Goal: Task Accomplishment & Management: Use online tool/utility

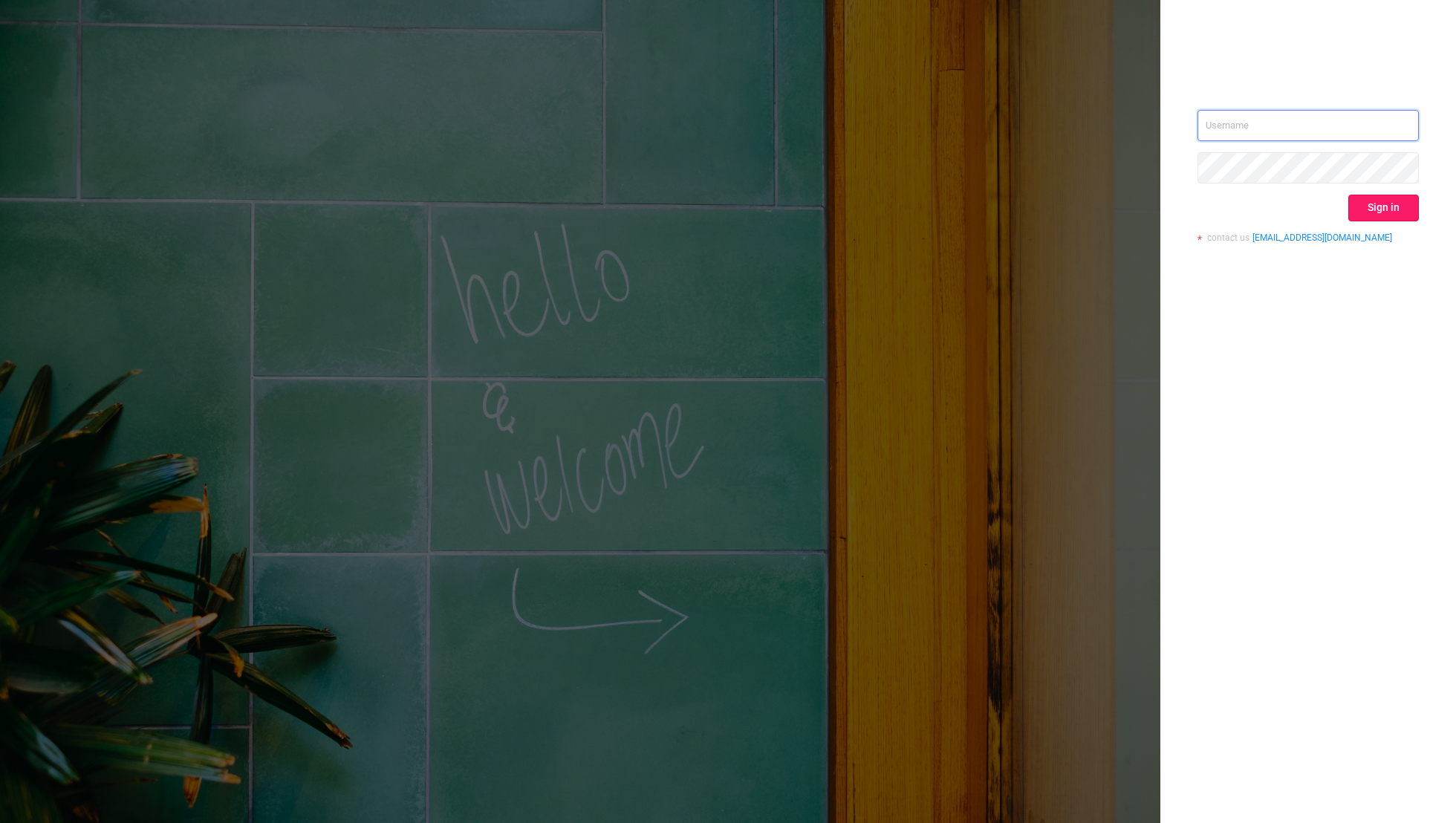
type input "[EMAIL_ADDRESS][DOMAIN_NAME]"
click at [1381, 211] on button "Sign in" at bounding box center [1384, 207] width 71 height 26
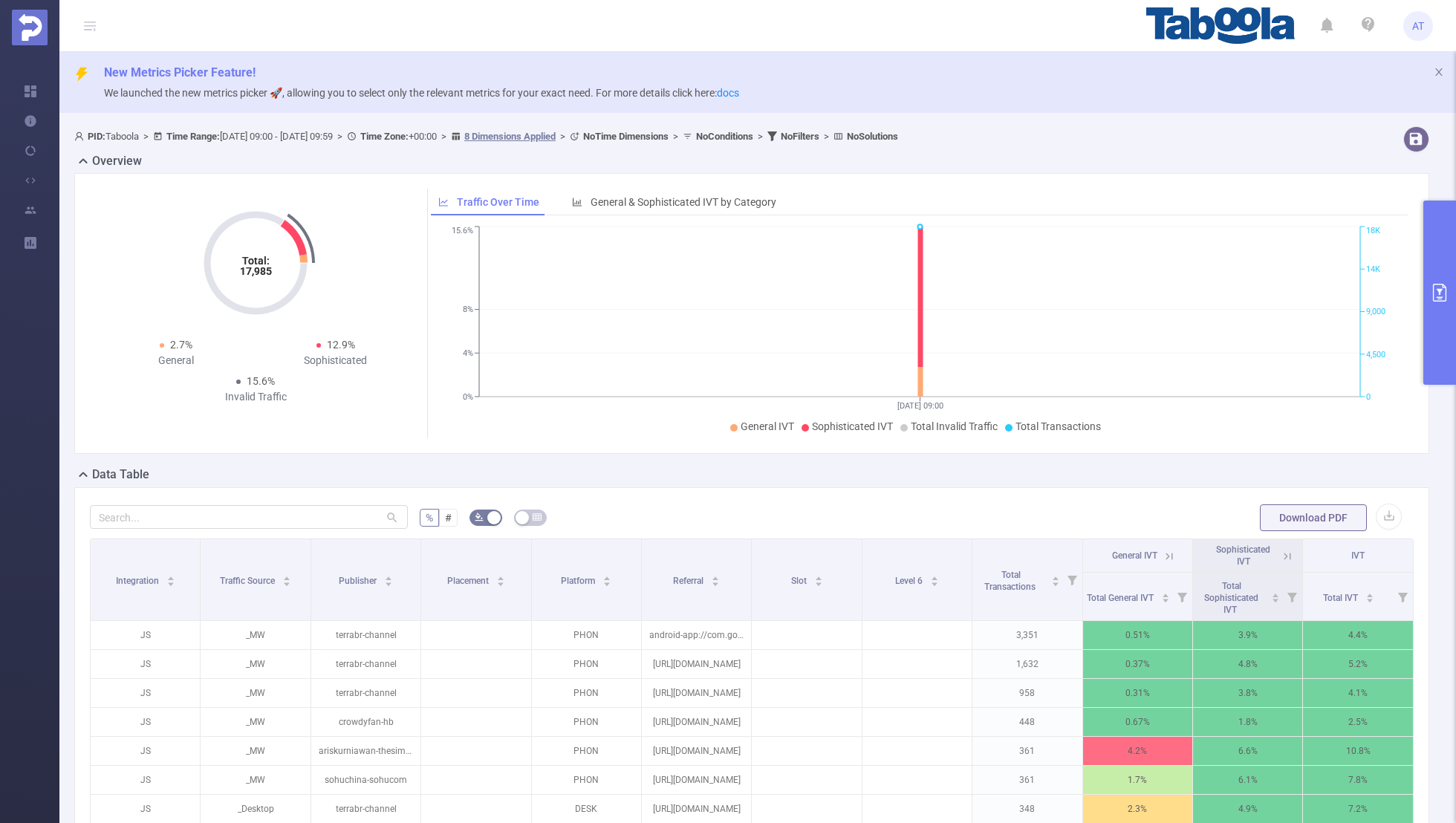
click at [1436, 242] on button "primary" at bounding box center [1440, 292] width 33 height 184
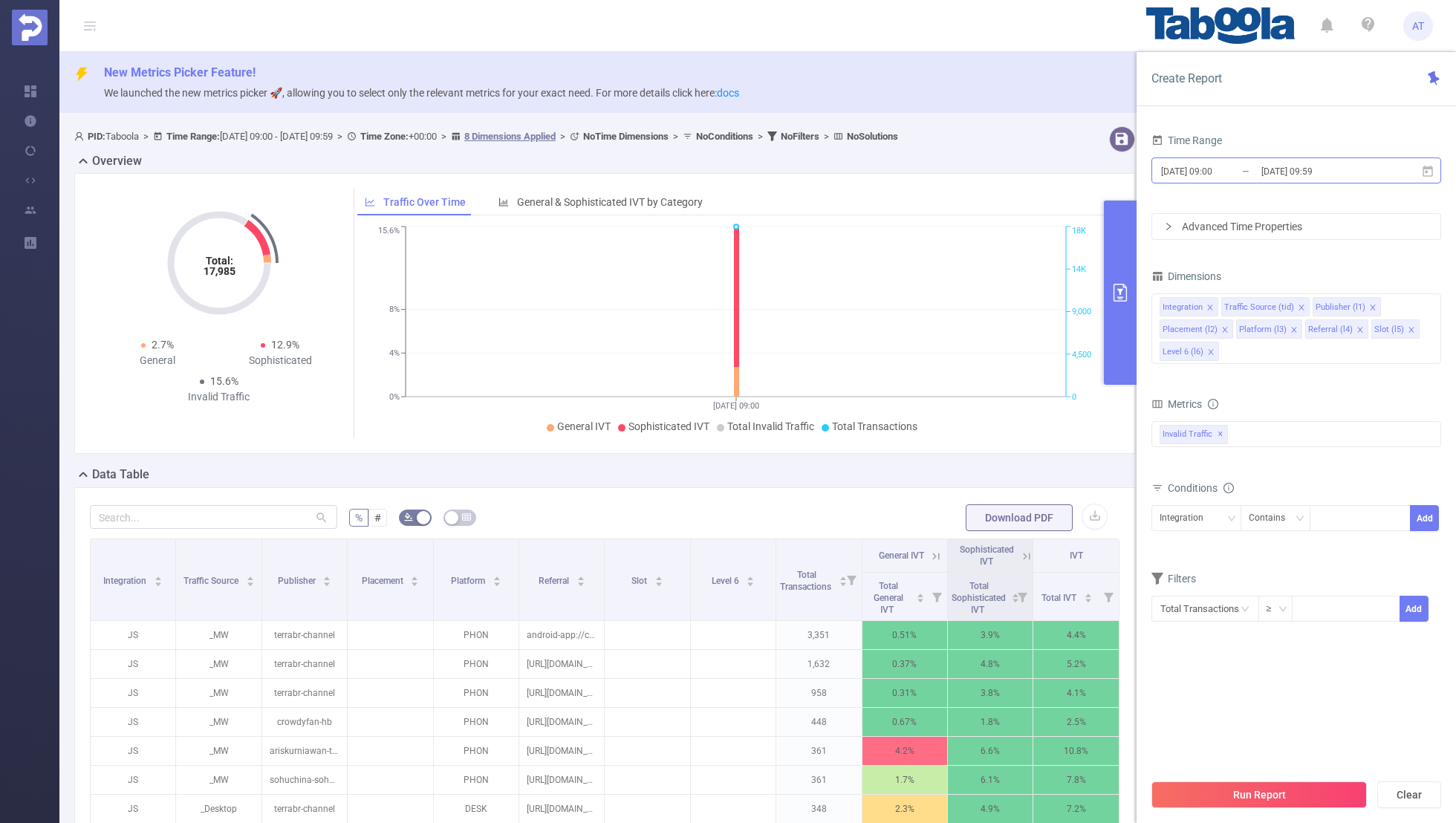
click at [1265, 168] on input "[DATE] 09:59" at bounding box center [1320, 171] width 120 height 20
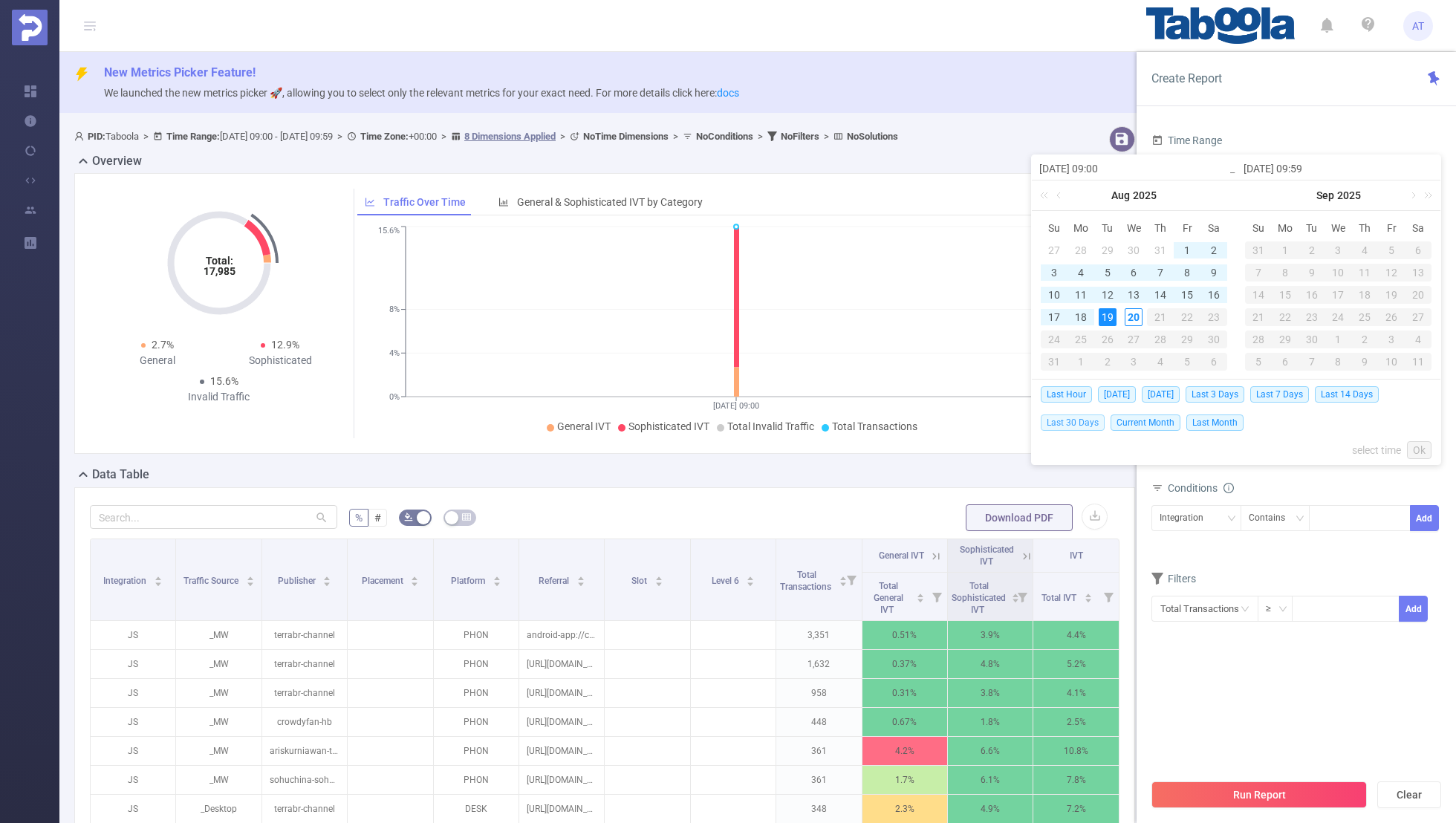
click at [1063, 417] on span "Last 30 Days" at bounding box center [1073, 422] width 64 height 16
type input "[DATE] 00:00"
type input "[DATE] 23:59"
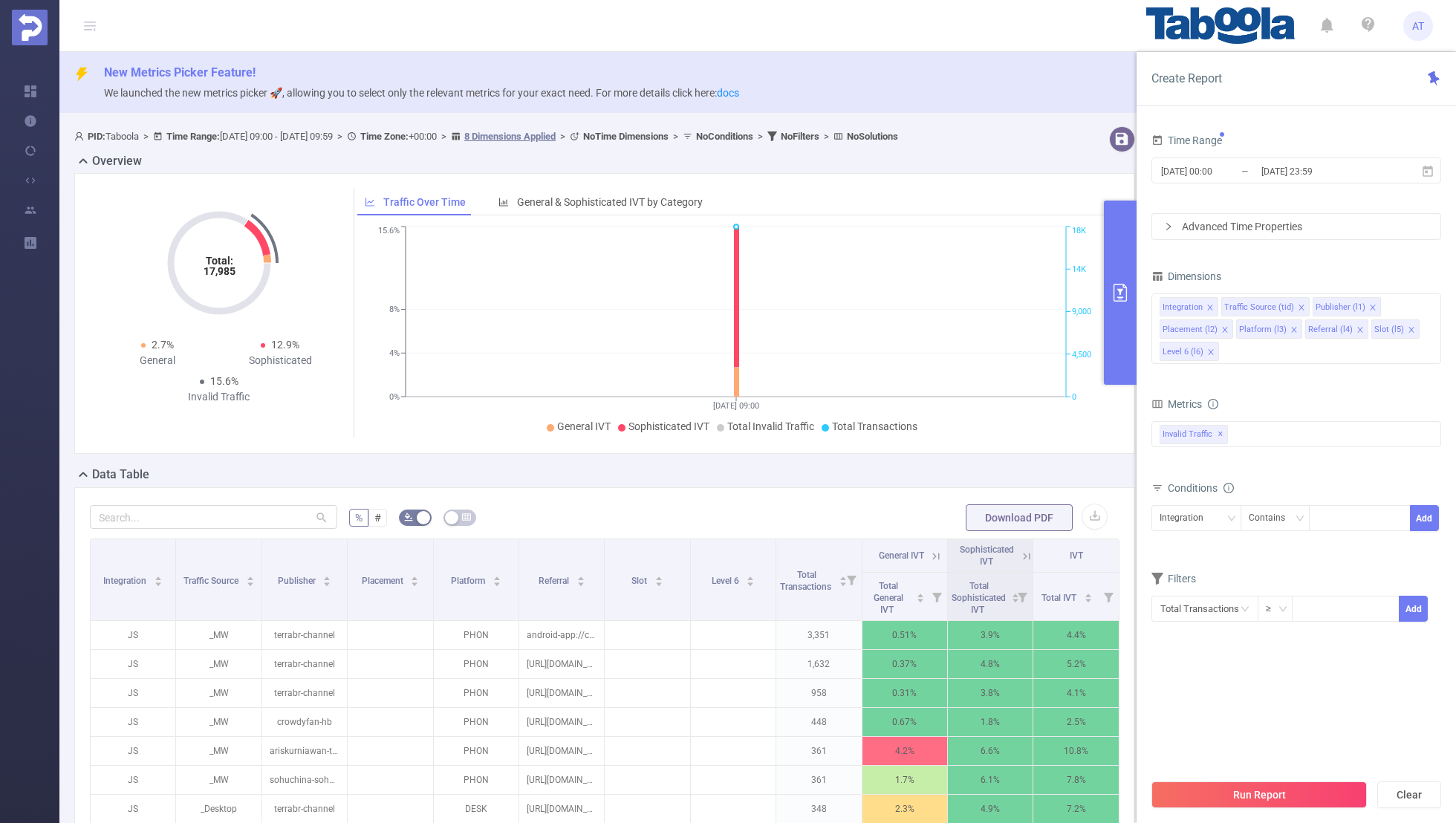
click at [1262, 122] on div "Time Range [DATE] 00:00 _ [DATE] 23:59 Advanced Time Properties Dimensions Inte…" at bounding box center [1296, 482] width 319 height 734
click at [1209, 304] on icon "icon: close" at bounding box center [1210, 308] width 8 height 8
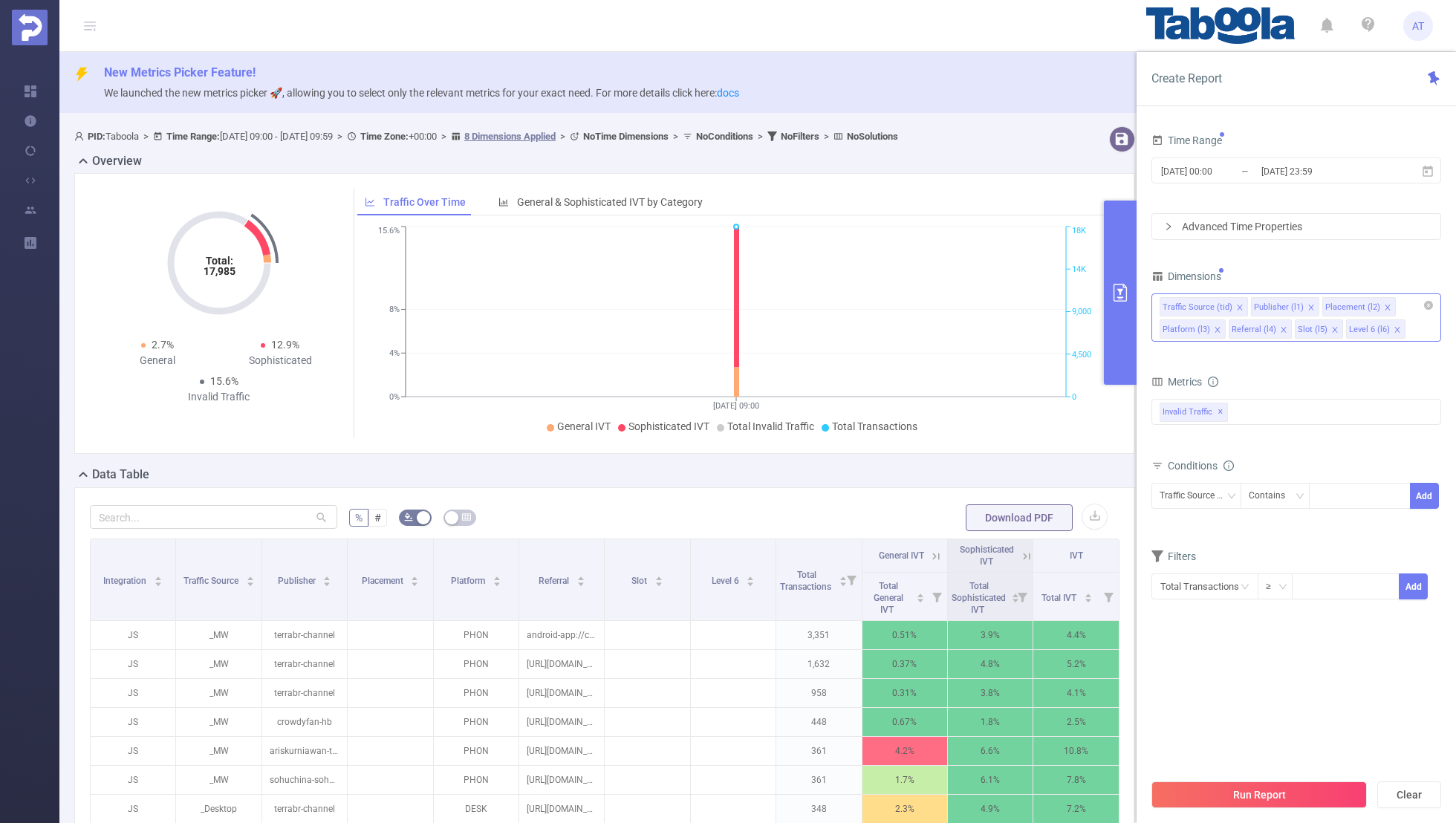
click at [1236, 304] on icon "icon: close" at bounding box center [1240, 308] width 8 height 8
click at [1294, 304] on icon "icon: close" at bounding box center [1297, 308] width 8 height 8
click at [1286, 305] on icon "icon: close" at bounding box center [1288, 307] width 5 height 5
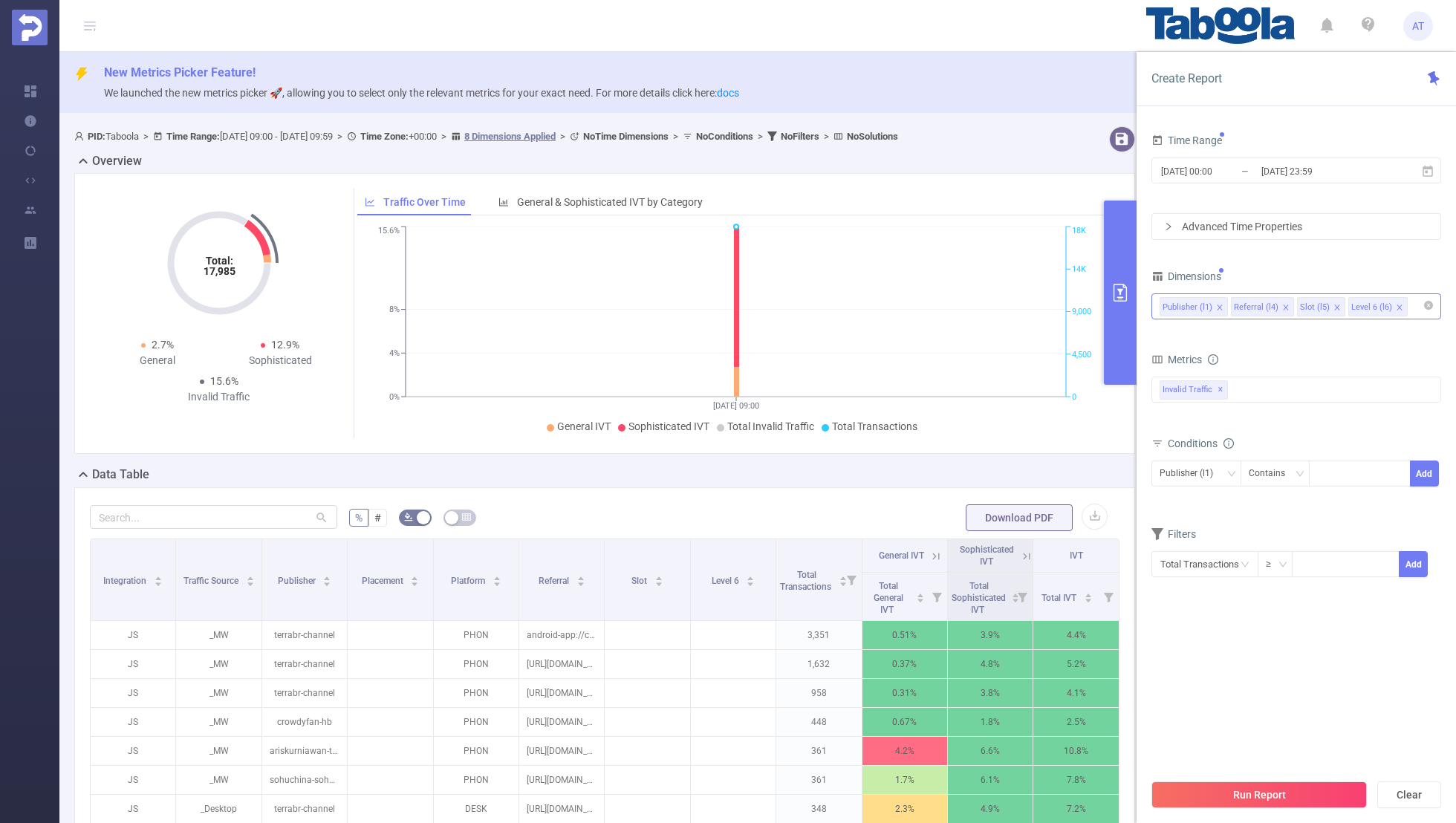
click at [1283, 305] on icon "icon: close" at bounding box center [1287, 308] width 8 height 8
click at [1268, 304] on icon "icon: close" at bounding box center [1272, 308] width 8 height 8
click at [1299, 258] on div "Time Range [DATE] 00:00 _ [DATE] 23:59 Advanced Time Properties Dimensions Publ…" at bounding box center [1296, 363] width 290 height 466
click at [1336, 468] on div at bounding box center [1360, 474] width 86 height 25
paste input "audc-dcpschool"
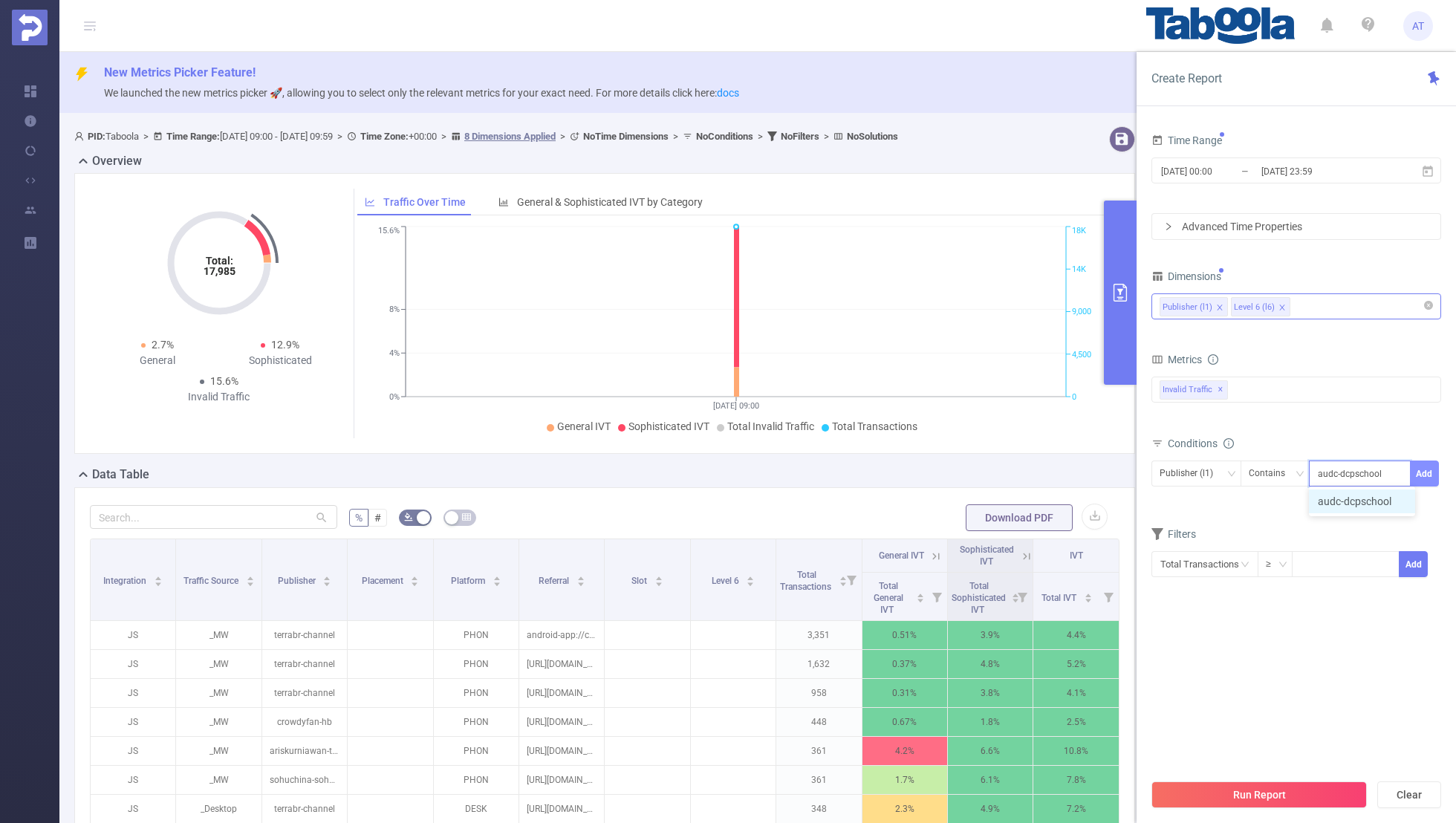
type input "audc-dcpschool"
click at [1419, 466] on button "Add" at bounding box center [1424, 473] width 29 height 26
click at [1274, 530] on form "Dimensions Publisher (l1) Level 6 (l6) Metrics bp_total bp_adult bp_arms bp_cri…" at bounding box center [1296, 444] width 290 height 356
click at [1318, 360] on div "Metrics" at bounding box center [1296, 361] width 290 height 25
click at [1294, 699] on section "Time Range [DATE] 00:00 _ [DATE] 23:59 Advanced Time Properties Dimensions Publ…" at bounding box center [1296, 450] width 290 height 641
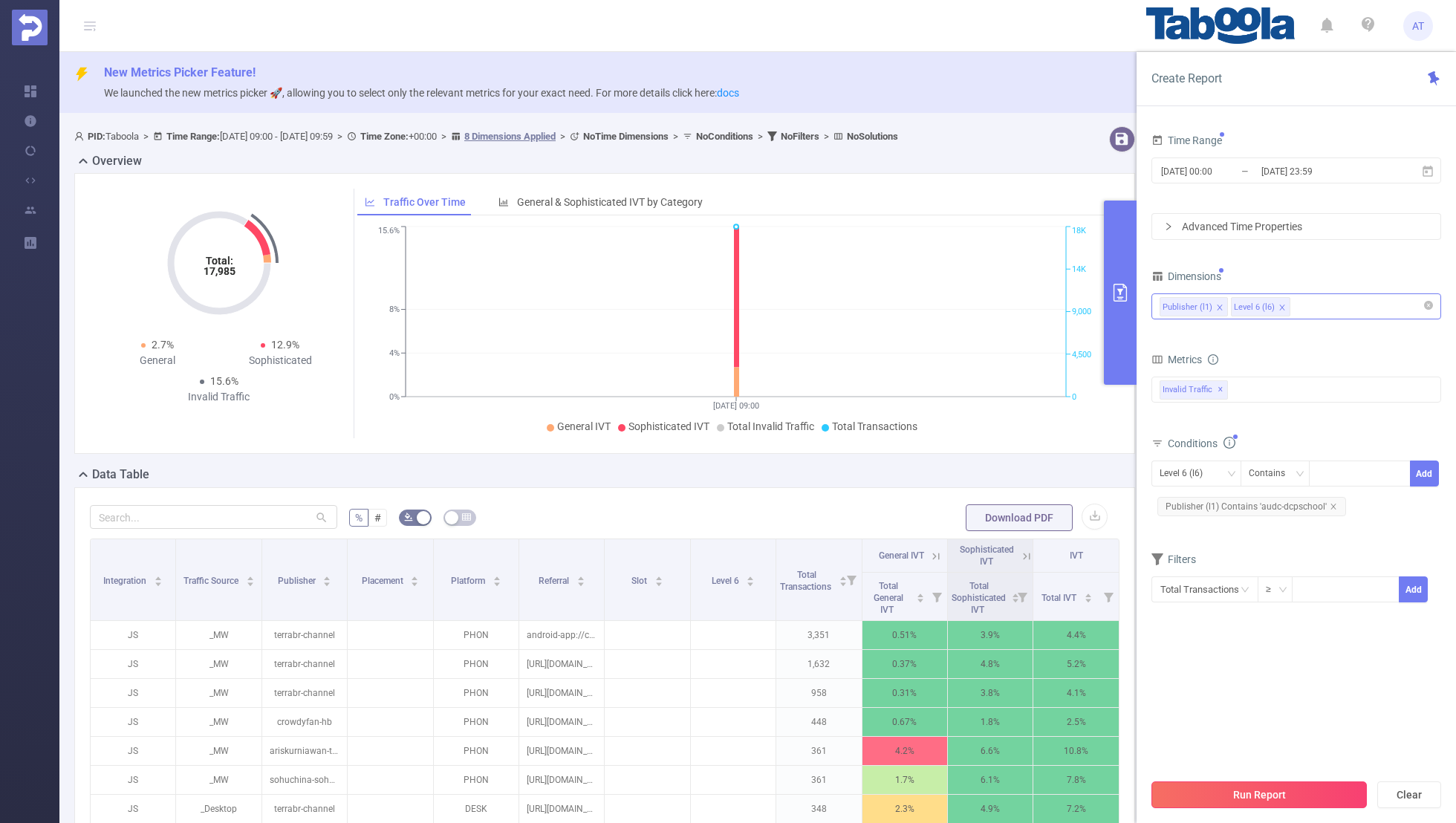
click at [1262, 801] on button "Run Report" at bounding box center [1259, 794] width 215 height 26
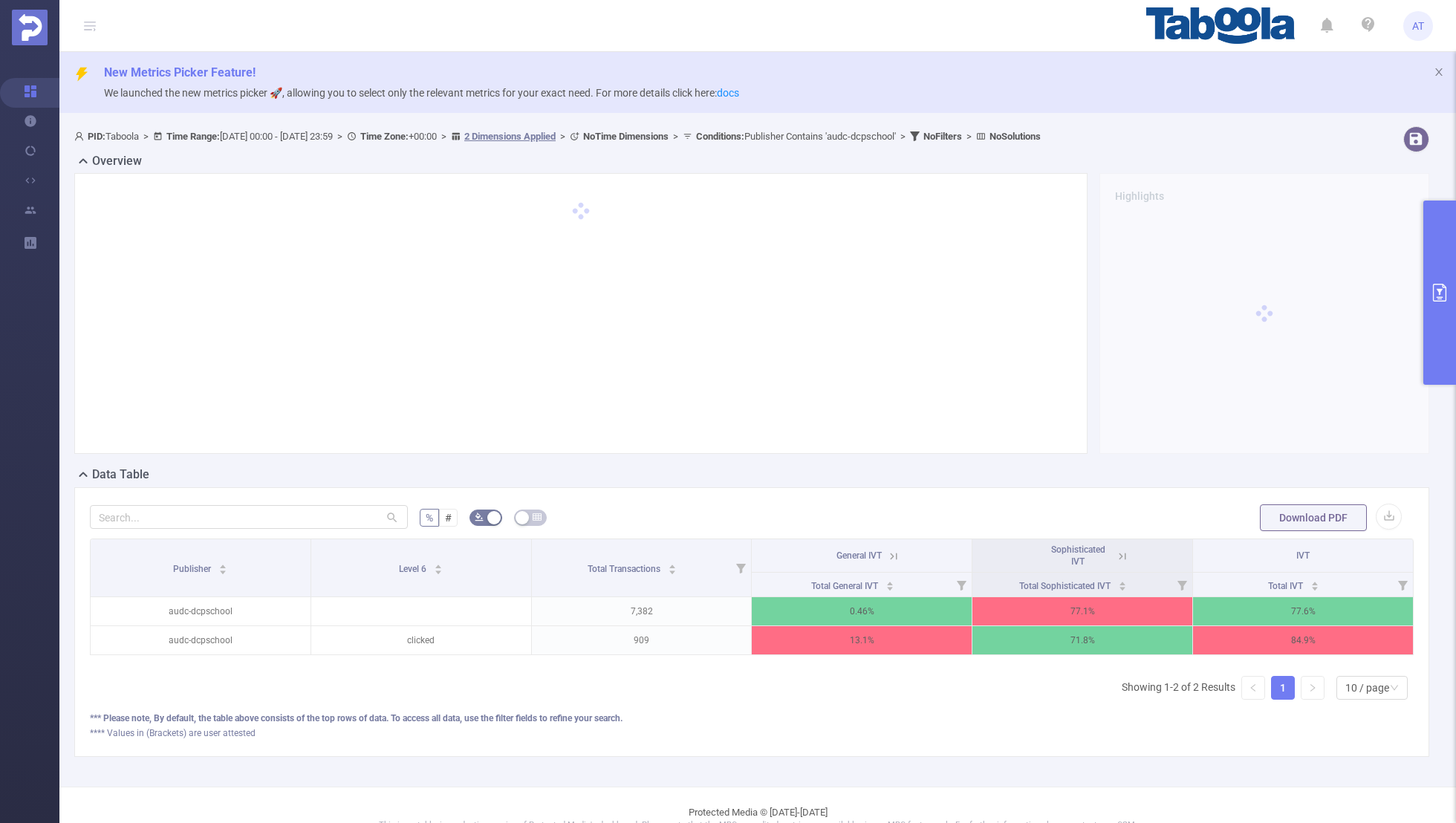
click at [1126, 553] on icon at bounding box center [1122, 556] width 7 height 7
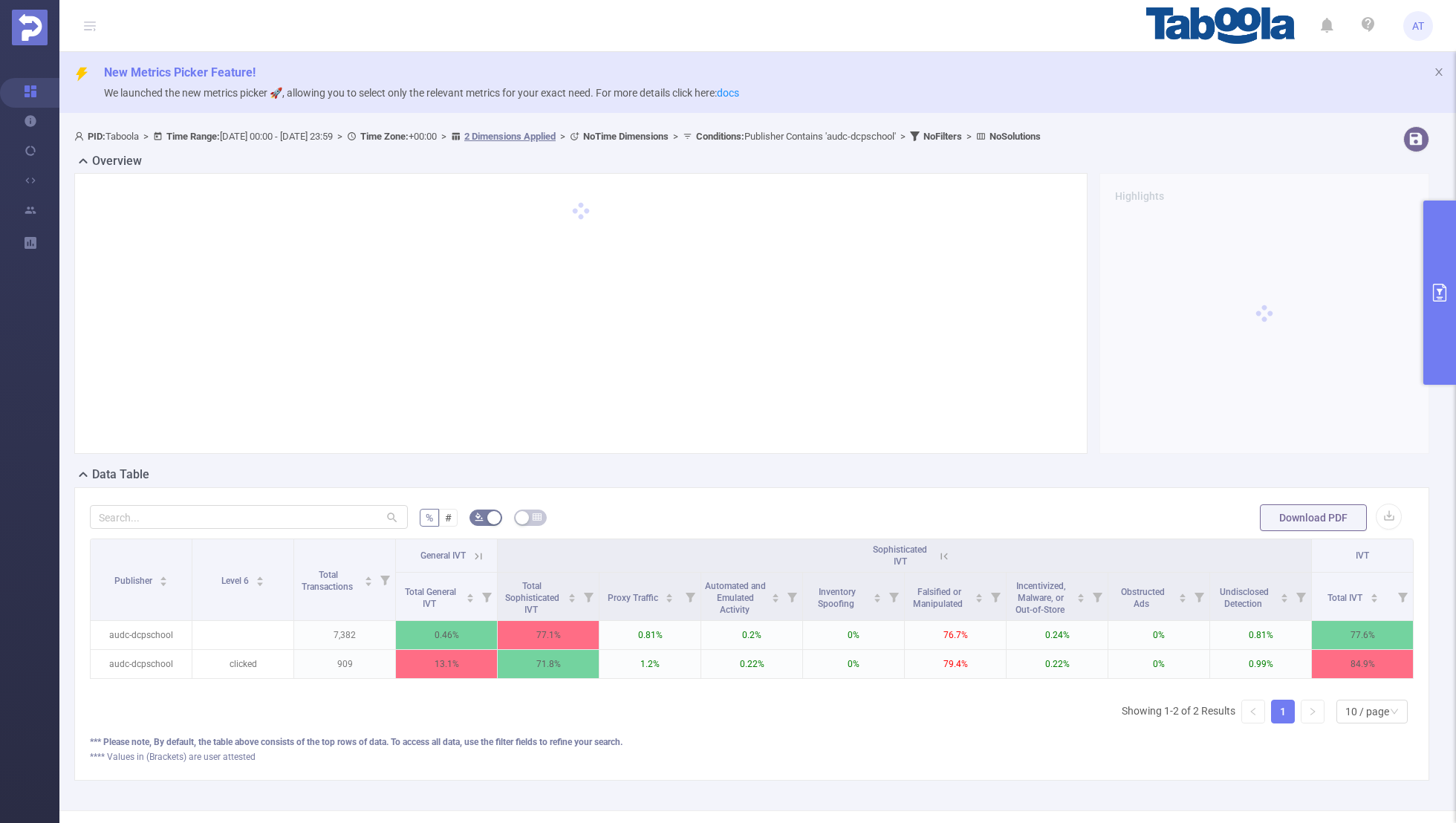
click at [477, 550] on icon at bounding box center [478, 556] width 13 height 13
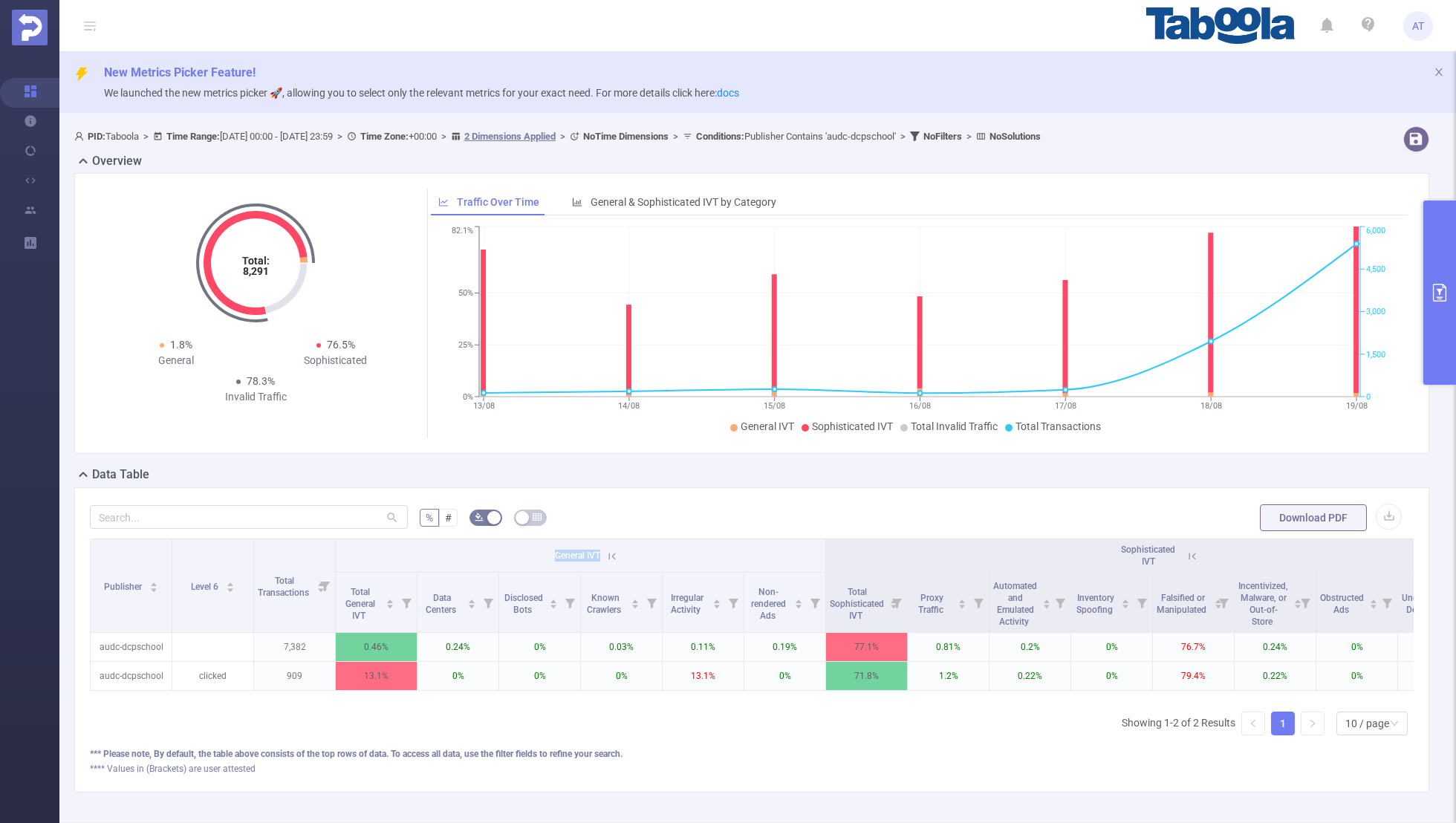
drag, startPoint x: 599, startPoint y: 551, endPoint x: 546, endPoint y: 551, distance: 53.0
click at [546, 551] on th "General IVT" at bounding box center [581, 556] width 491 height 33
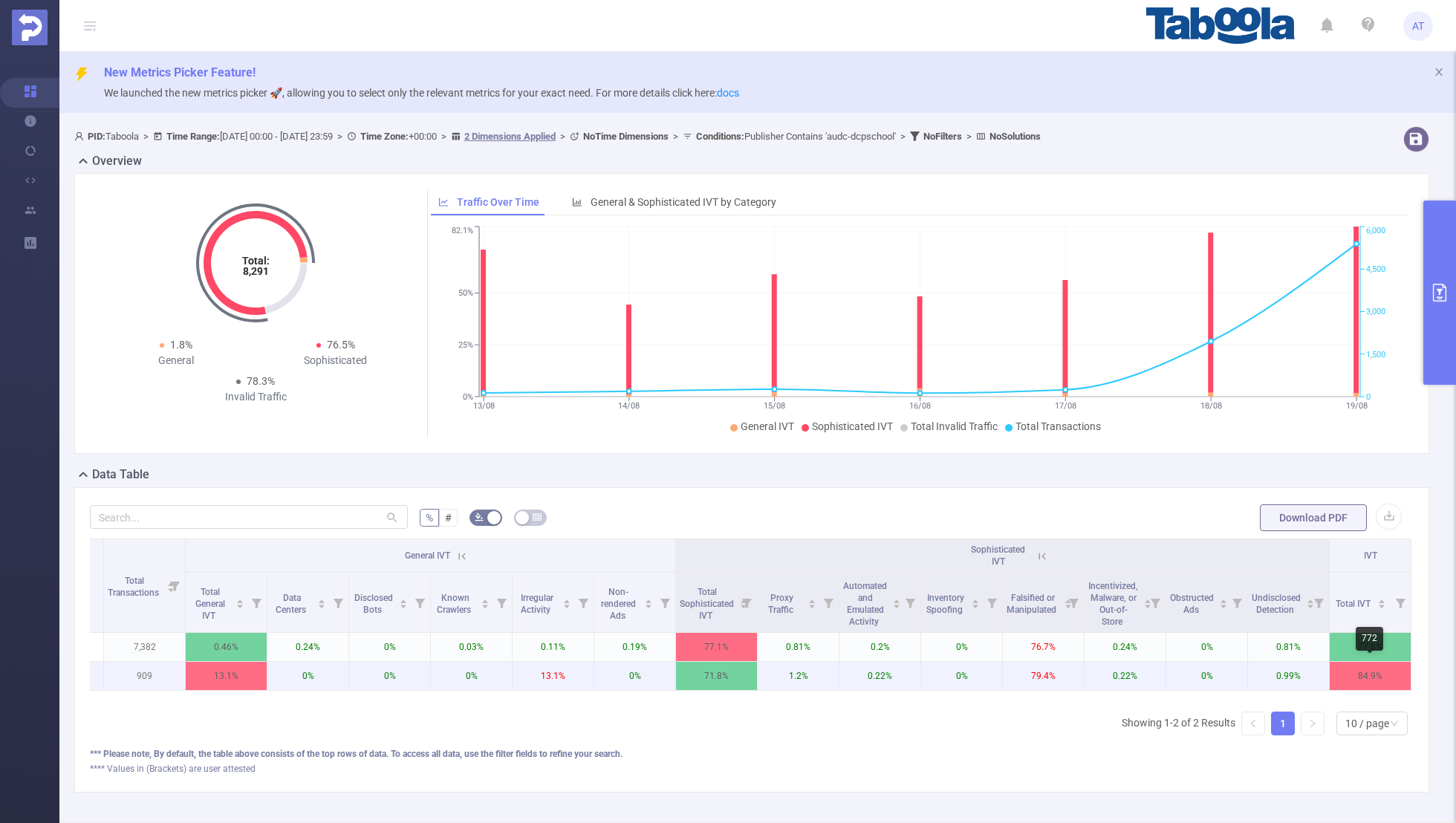
drag, startPoint x: 1398, startPoint y: 680, endPoint x: 1344, endPoint y: 680, distance: 54.0
click at [1344, 680] on p "84.9%" at bounding box center [1370, 676] width 81 height 28
drag, startPoint x: 1391, startPoint y: 676, endPoint x: 1346, endPoint y: 676, distance: 45.0
click at [1346, 676] on p "84.9%" at bounding box center [1370, 676] width 81 height 28
copy p "84.9%"
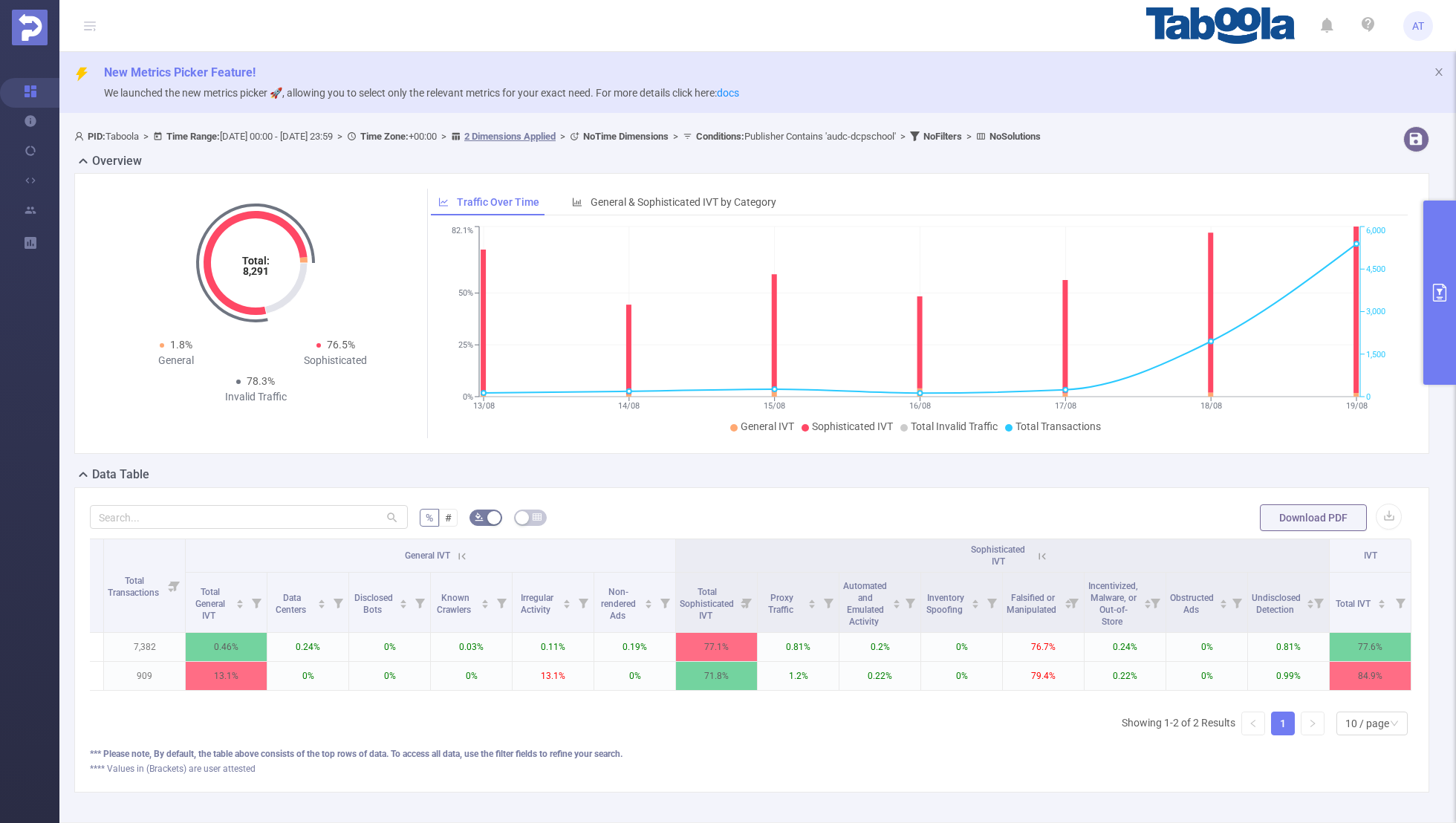
click at [927, 713] on div "Publisher Level 6 Total Transactions General IVT Sophisticated IVT IVT Total Ge…" at bounding box center [752, 643] width 1324 height 209
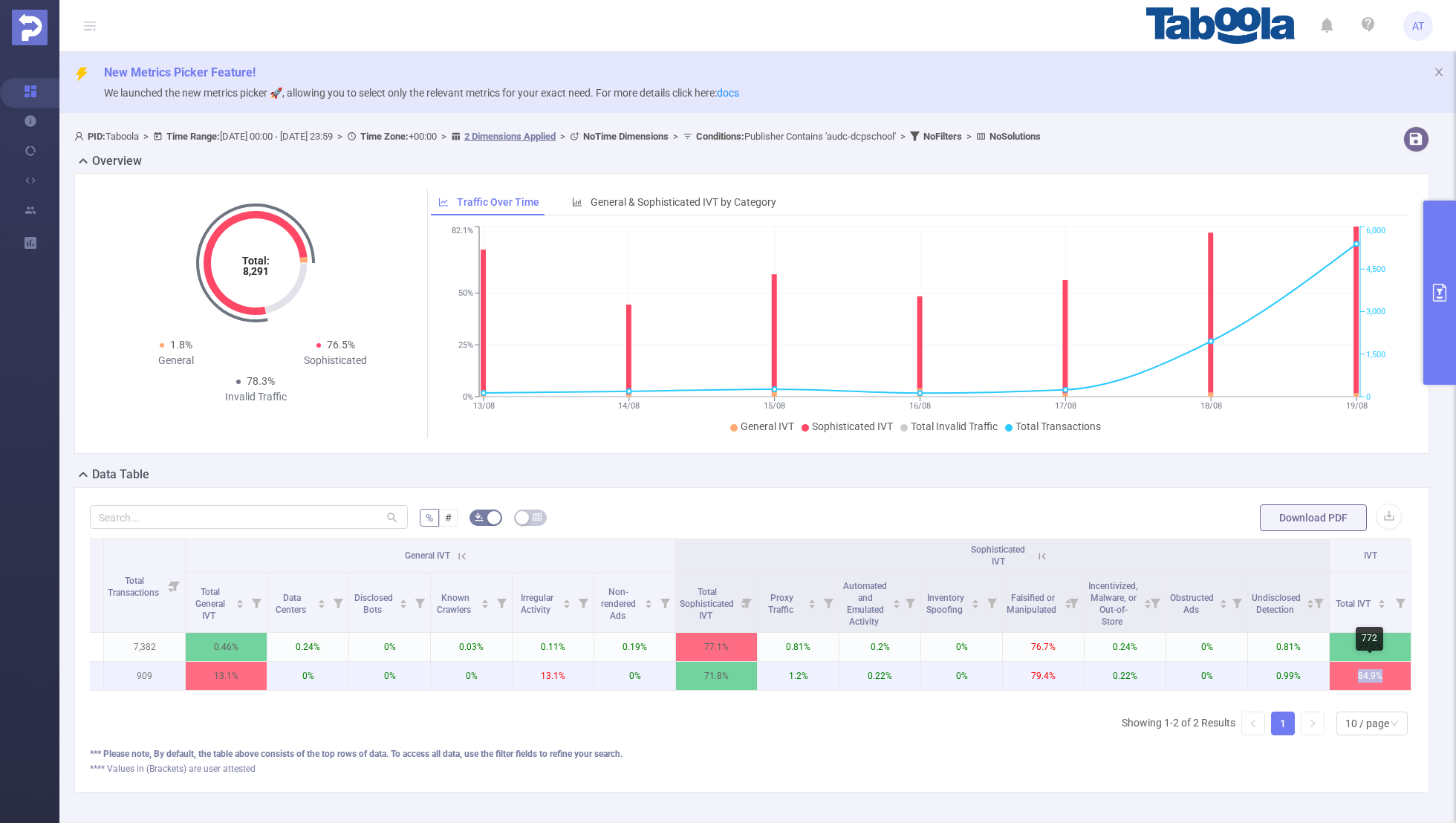
drag, startPoint x: 1391, startPoint y: 676, endPoint x: 1314, endPoint y: 676, distance: 77.0
click at [1314, 676] on tr "audc-dcpschool clicked 909 13.1% 0% 0% 0% 13.1% 0% 71.8% 1.2% 0.22% 0% 79.4% 0.…" at bounding box center [676, 676] width 1471 height 29
click at [1436, 263] on button "primary" at bounding box center [1440, 292] width 33 height 184
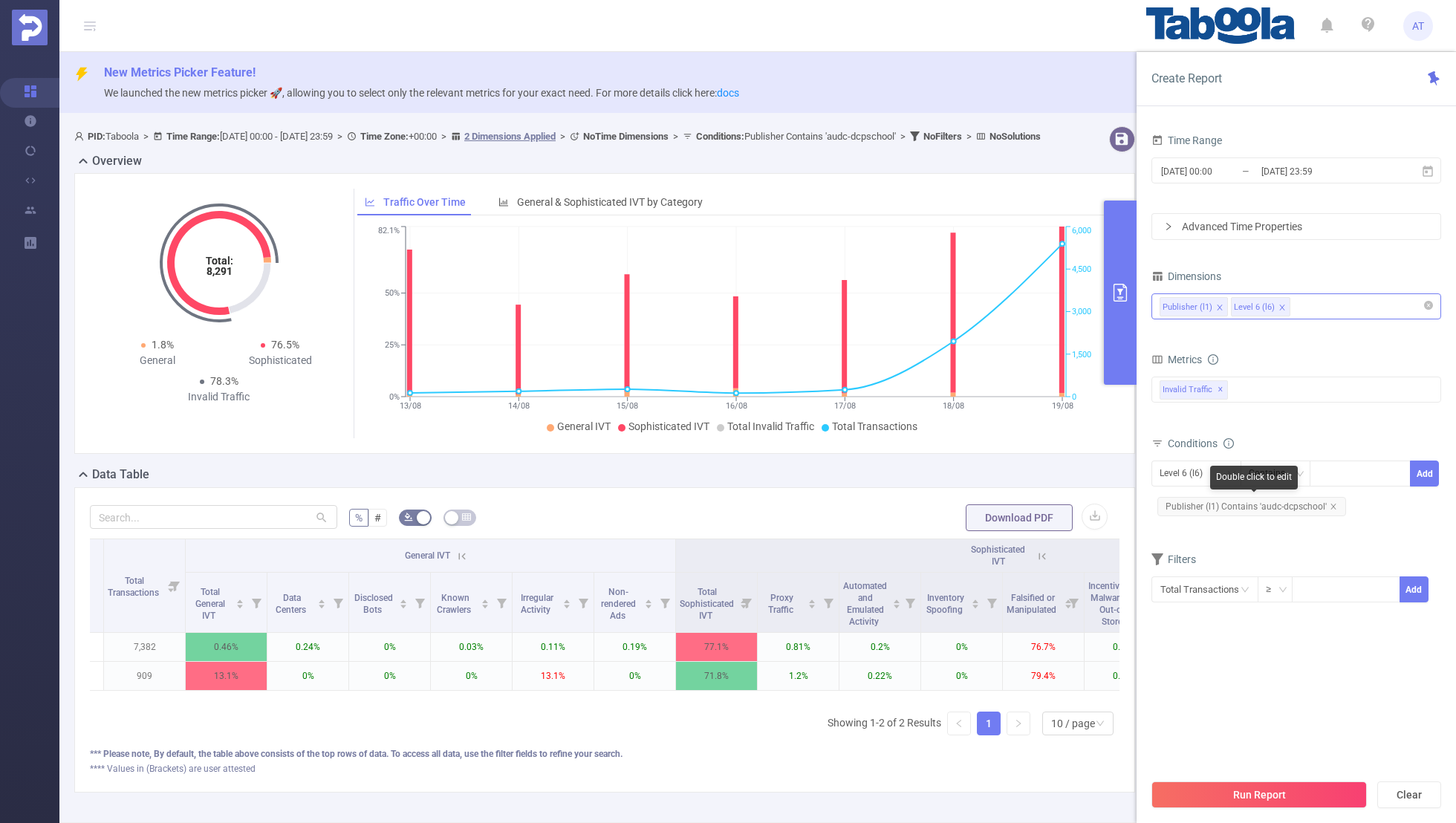
click at [1335, 504] on span "Publisher (l1) Contains 'audc-dcpschool'" at bounding box center [1252, 506] width 189 height 19
click at [1203, 473] on div "Level 6 (l6)" at bounding box center [1186, 474] width 54 height 25
click at [1183, 495] on li "Publisher (l1)" at bounding box center [1196, 502] width 90 height 24
click at [1332, 504] on icon "icon: close" at bounding box center [1334, 507] width 8 height 8
click at [1329, 472] on div at bounding box center [1360, 474] width 86 height 25
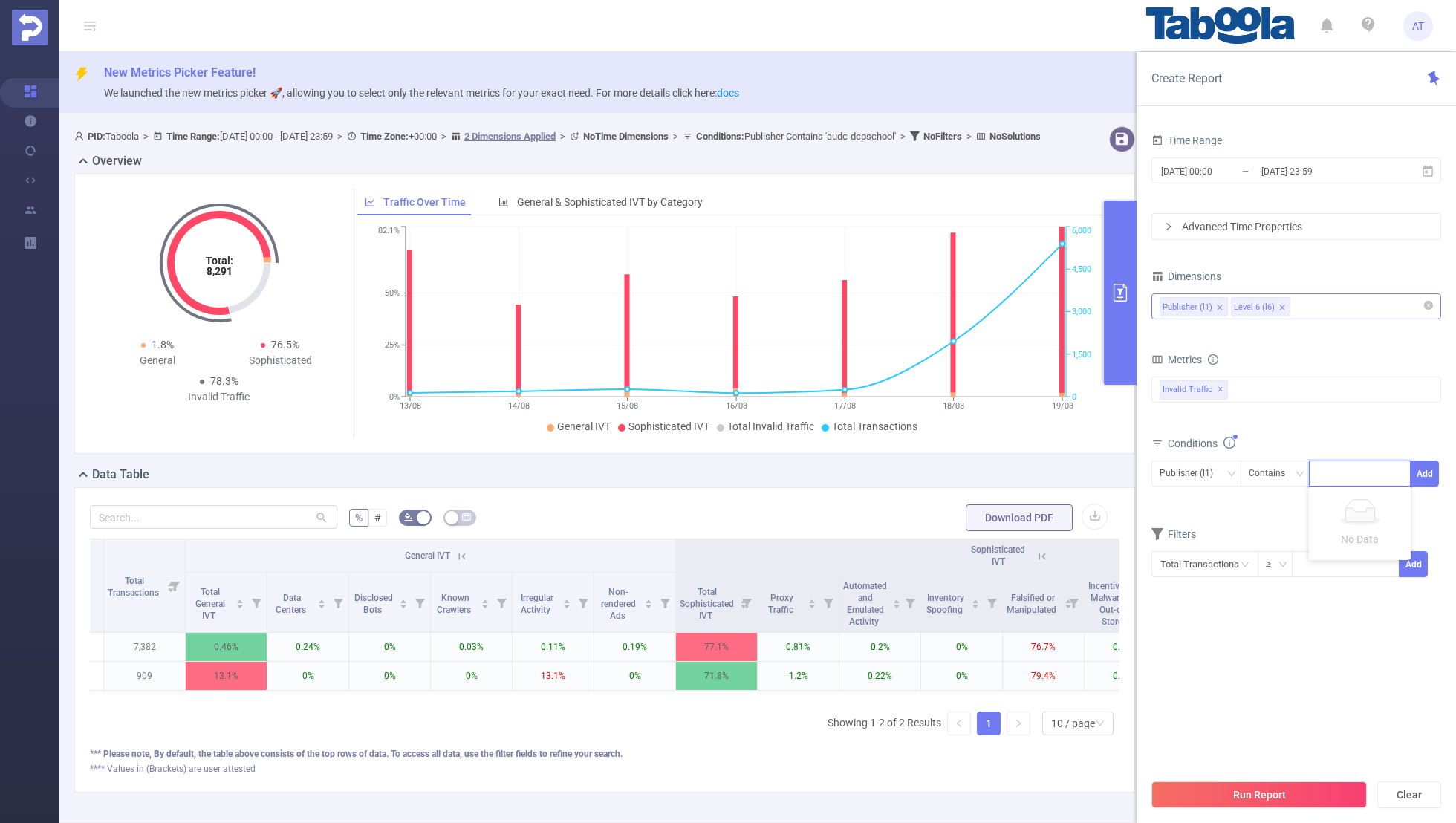
paste input "sixtyadme-publisher"
type input "sixtyadme-publisher"
click at [1422, 466] on button "Add" at bounding box center [1424, 473] width 29 height 26
click at [1294, 531] on form "Dimensions Publisher (l1) Level 6 (l6) Metrics bp_total bp_adult bp_arms bp_cri…" at bounding box center [1296, 444] width 290 height 356
click at [1217, 175] on input "[DATE] 00:00" at bounding box center [1220, 171] width 120 height 20
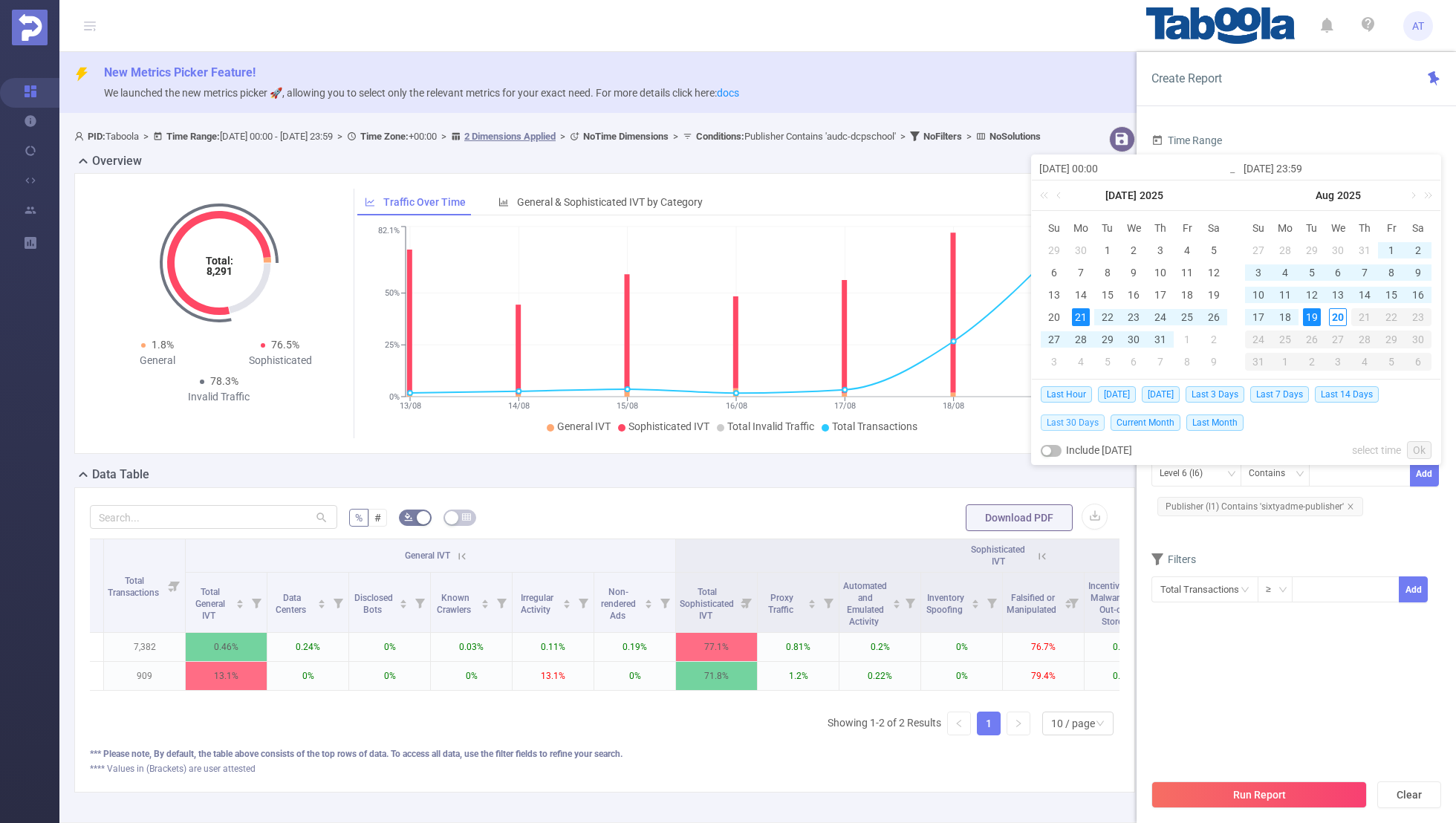
click at [1064, 422] on span "Last 30 Days" at bounding box center [1073, 422] width 64 height 16
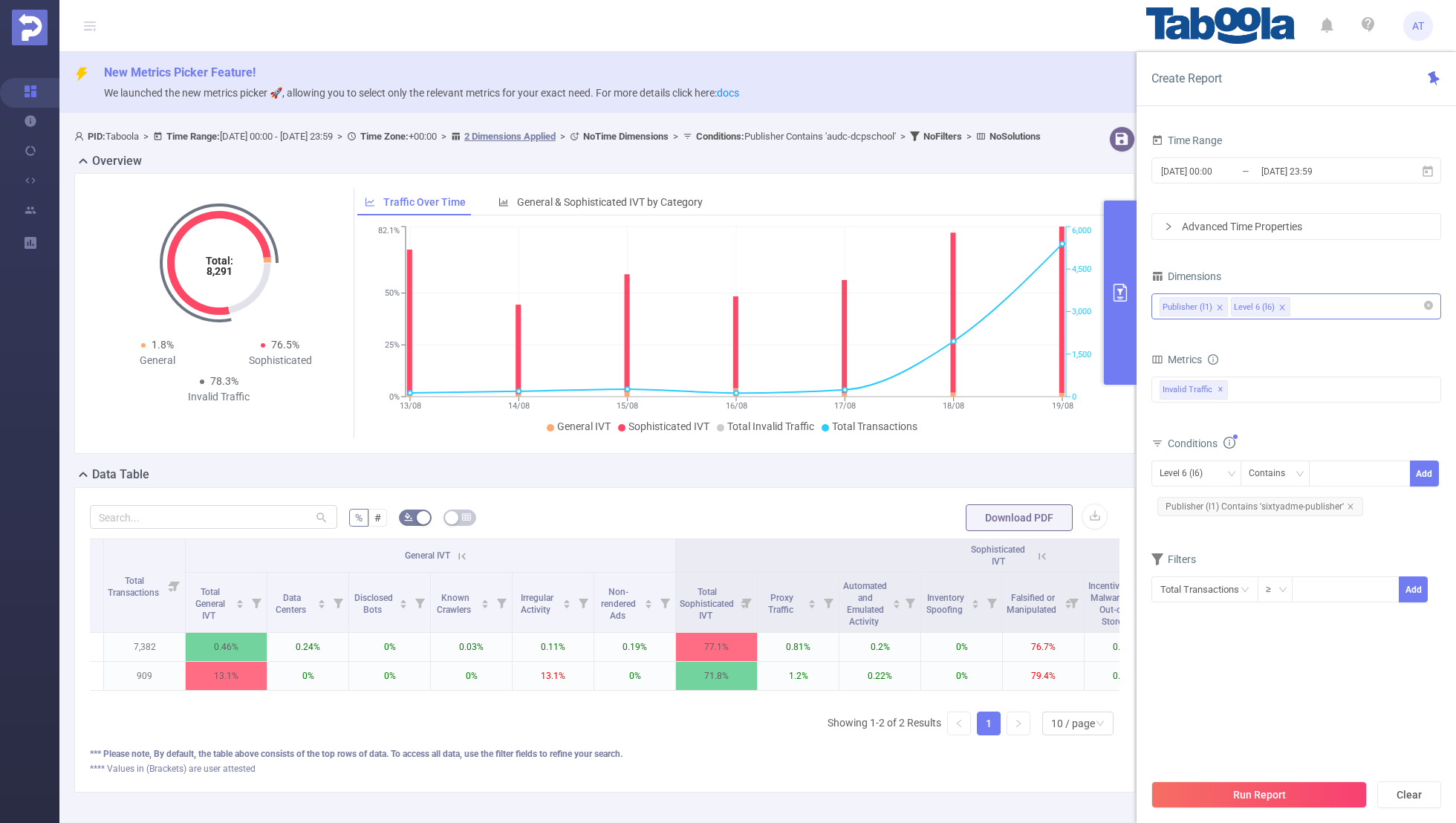
click at [1212, 637] on div "Time Range [DATE] 00:00 _ [DATE] 23:59 Advanced Time Properties Dimensions Publ…" at bounding box center [1296, 385] width 290 height 510
click at [1226, 786] on button "Run Report" at bounding box center [1259, 794] width 215 height 26
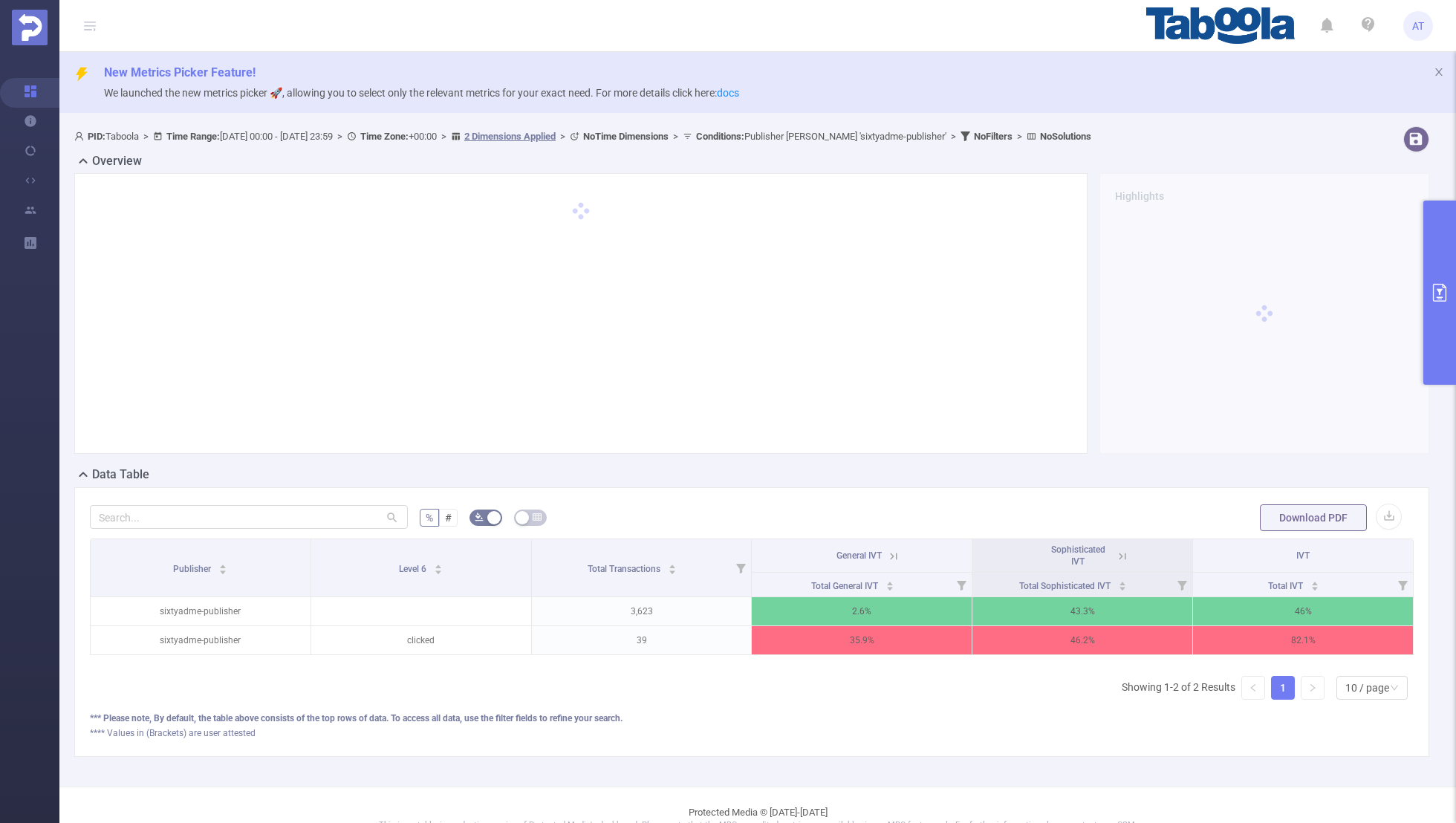
click at [1124, 553] on icon at bounding box center [1123, 556] width 13 height 13
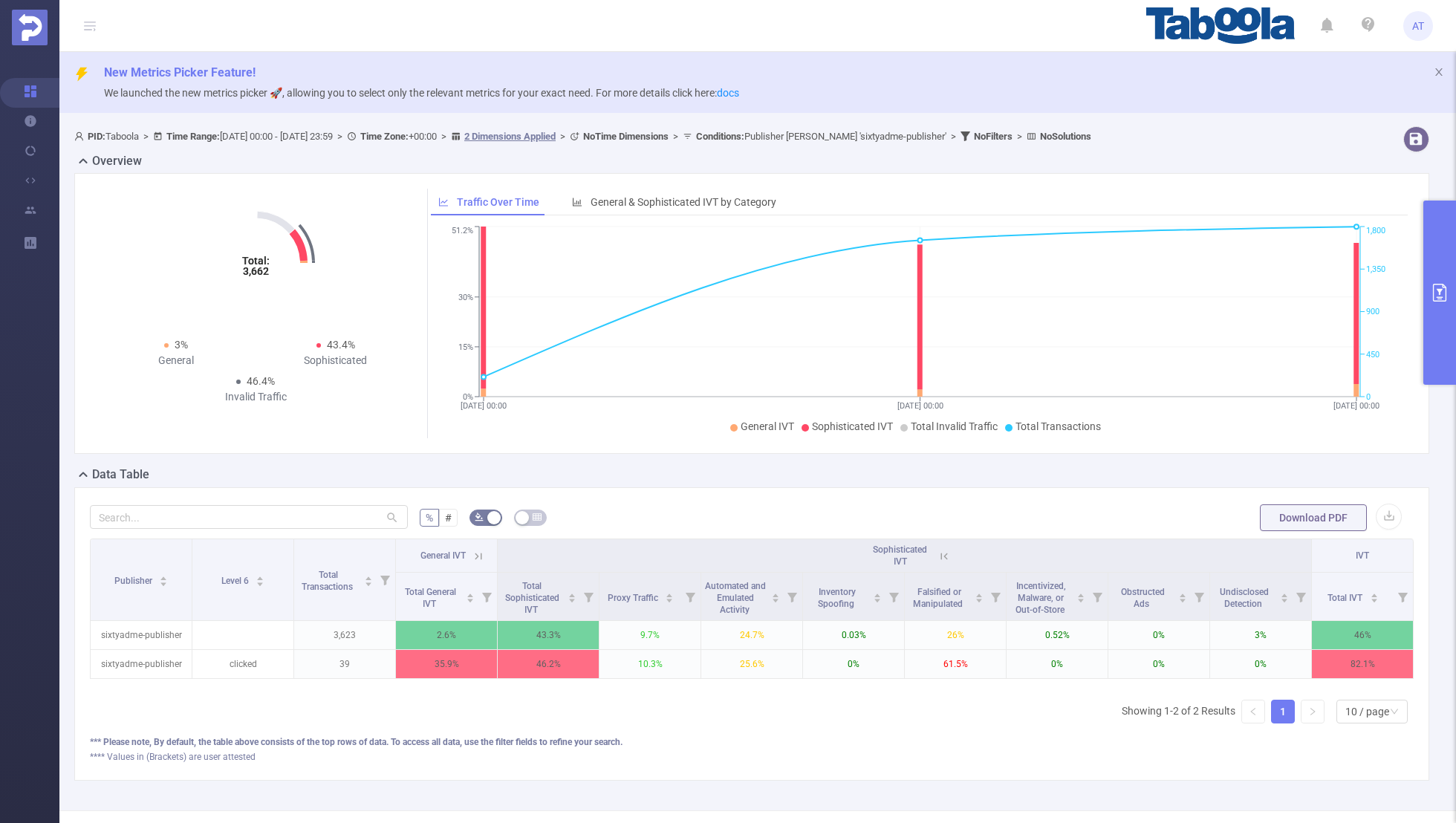
click at [479, 552] on icon at bounding box center [478, 556] width 13 height 13
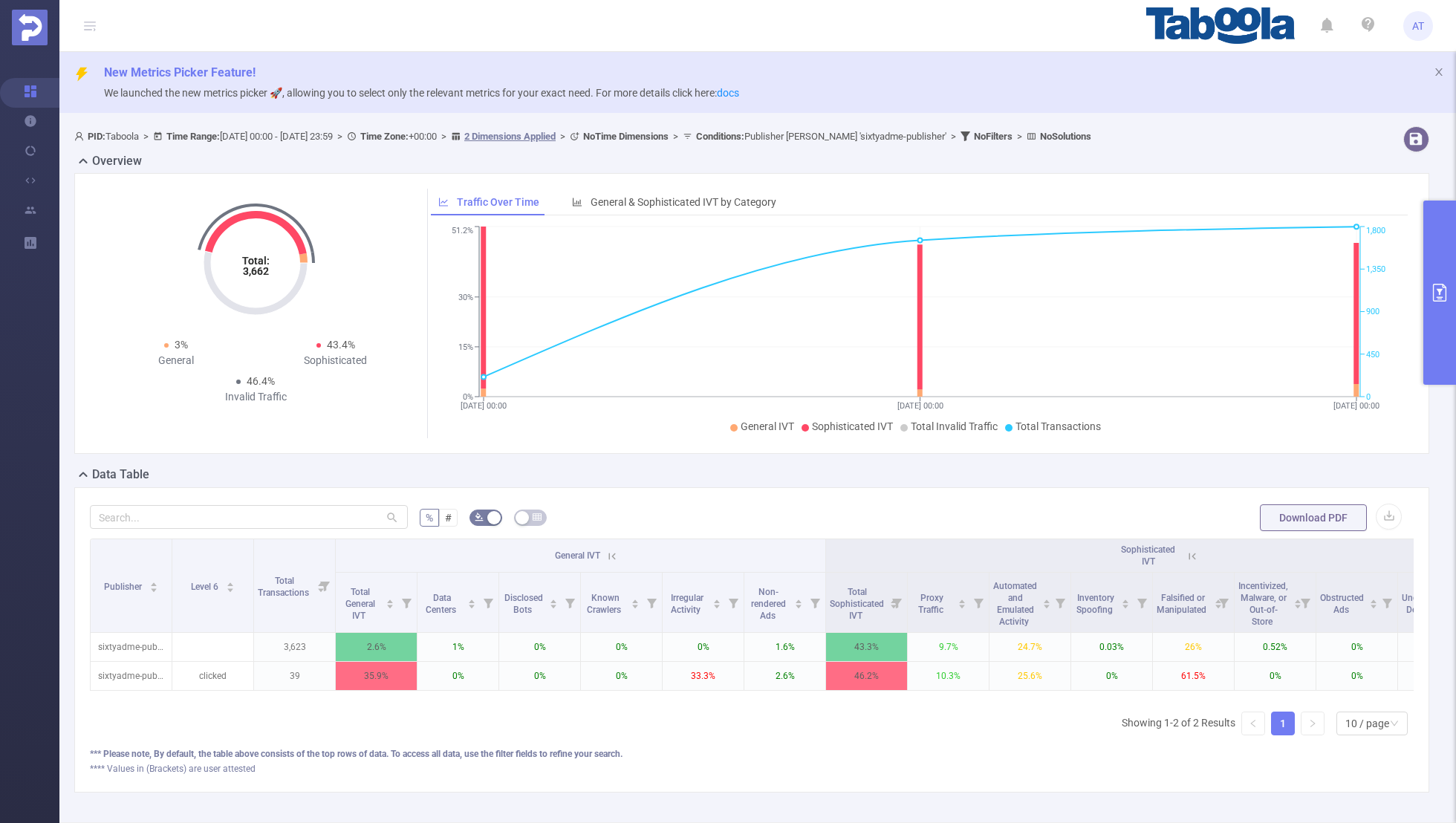
click at [1452, 245] on button "primary" at bounding box center [1440, 292] width 33 height 184
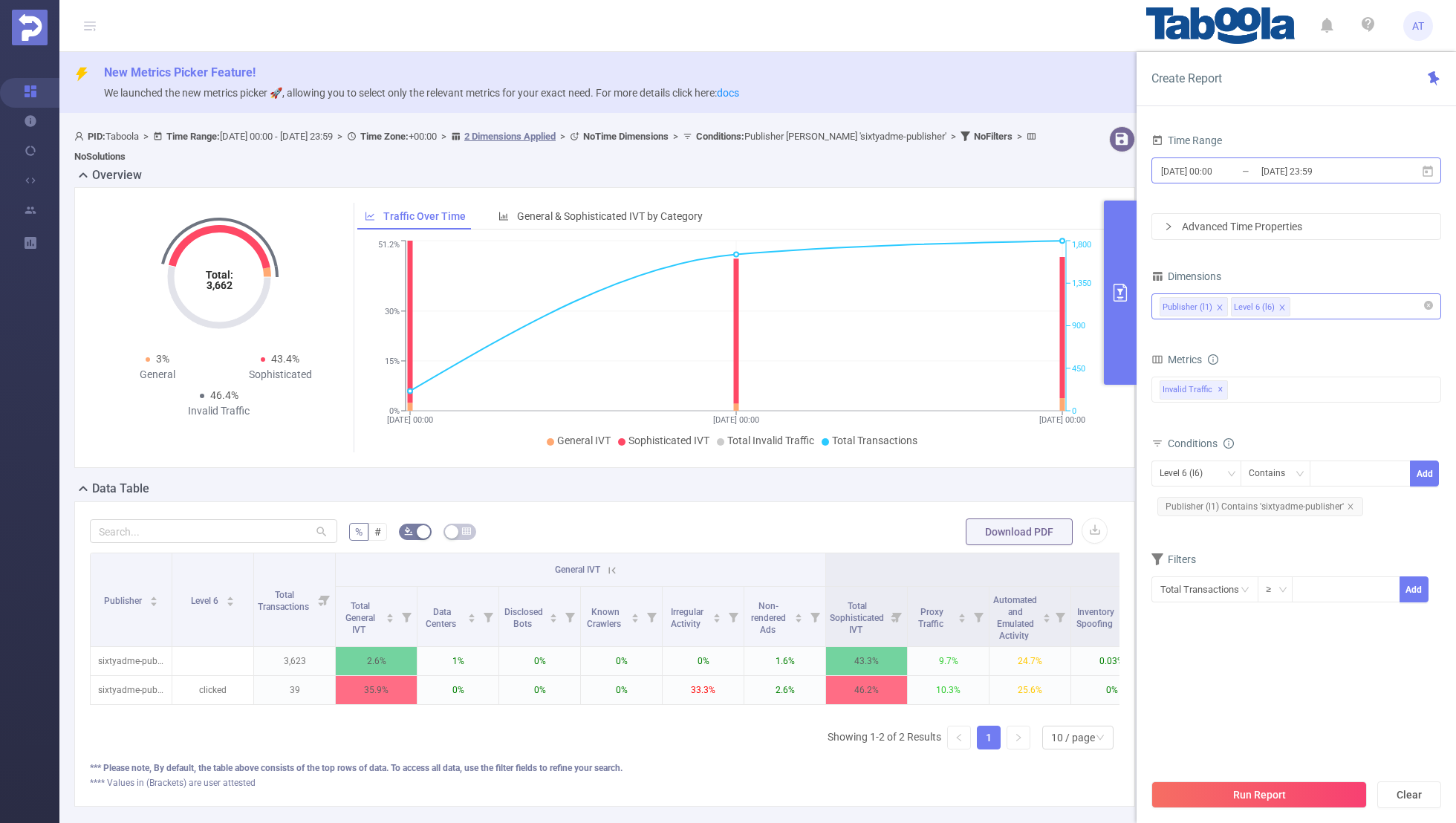
click at [1218, 172] on input "[DATE] 00:00" at bounding box center [1220, 171] width 120 height 20
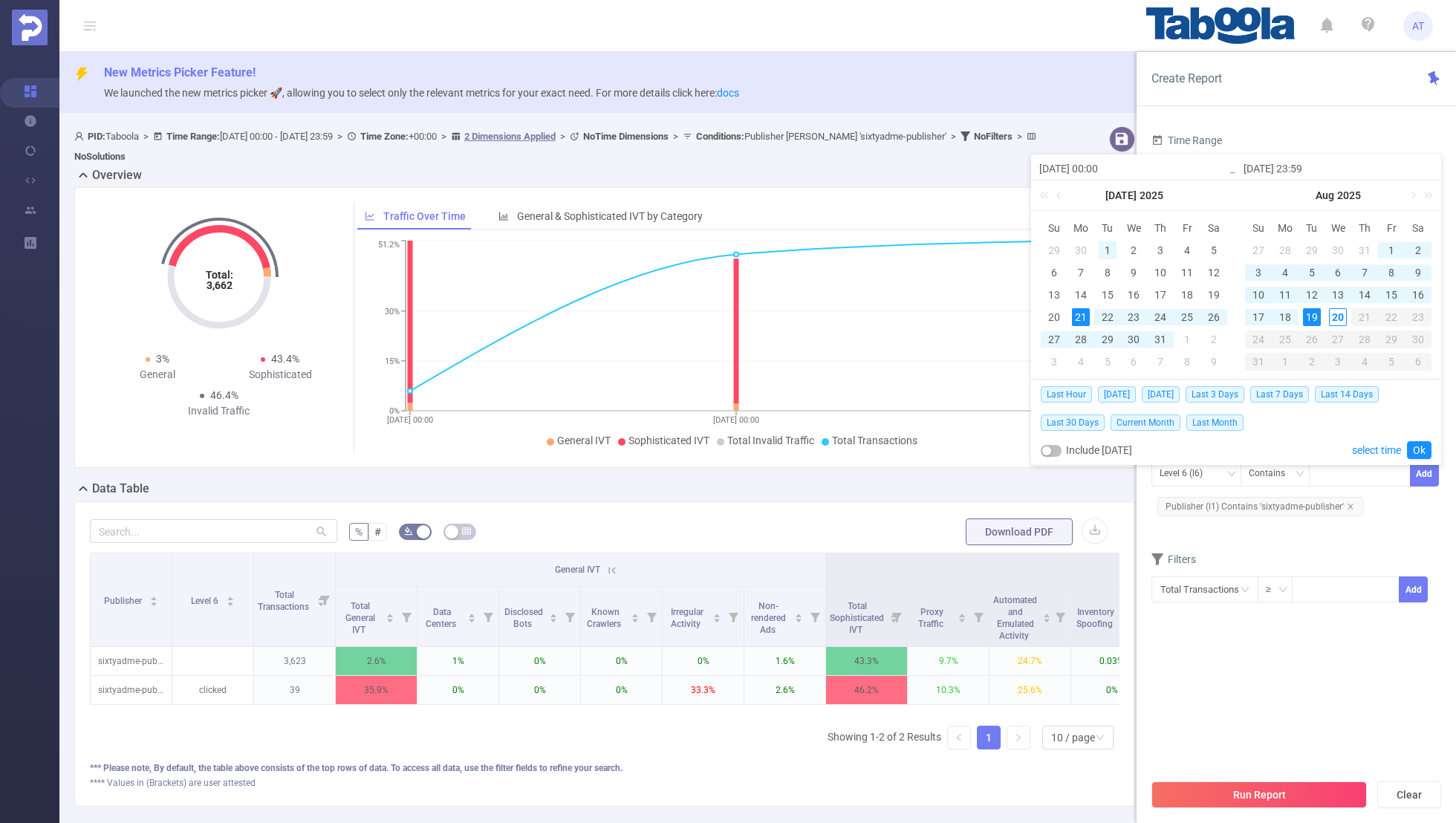
click at [1111, 243] on div "1" at bounding box center [1108, 250] width 18 height 18
click at [1414, 450] on link "Ok" at bounding box center [1419, 450] width 25 height 18
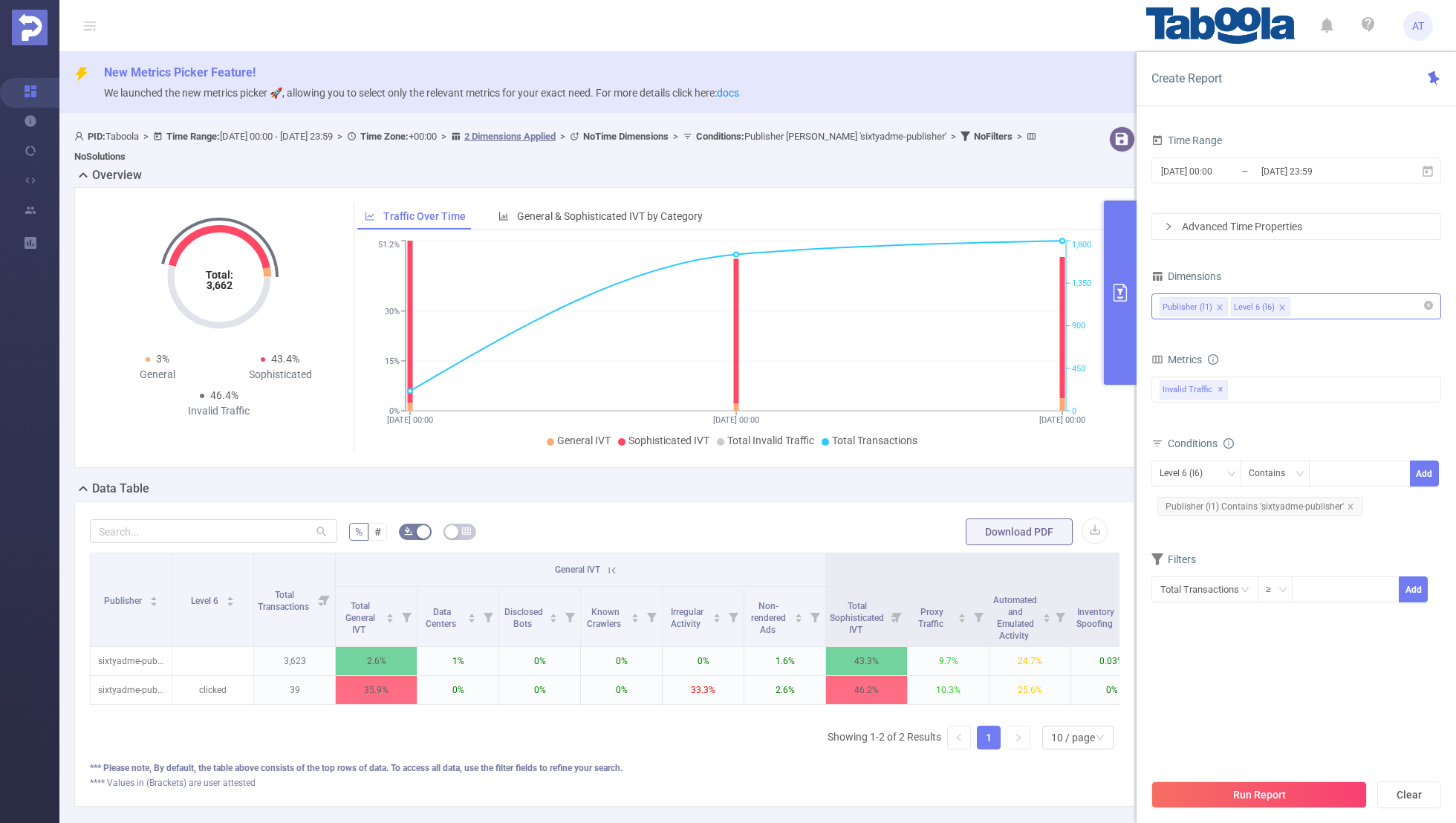
click at [1216, 672] on section "Time Range [DATE] 00:00 _ [DATE] 23:59 Advanced Time Properties Dimensions Publ…" at bounding box center [1296, 450] width 290 height 641
click at [1244, 796] on button "Run Report" at bounding box center [1259, 794] width 215 height 26
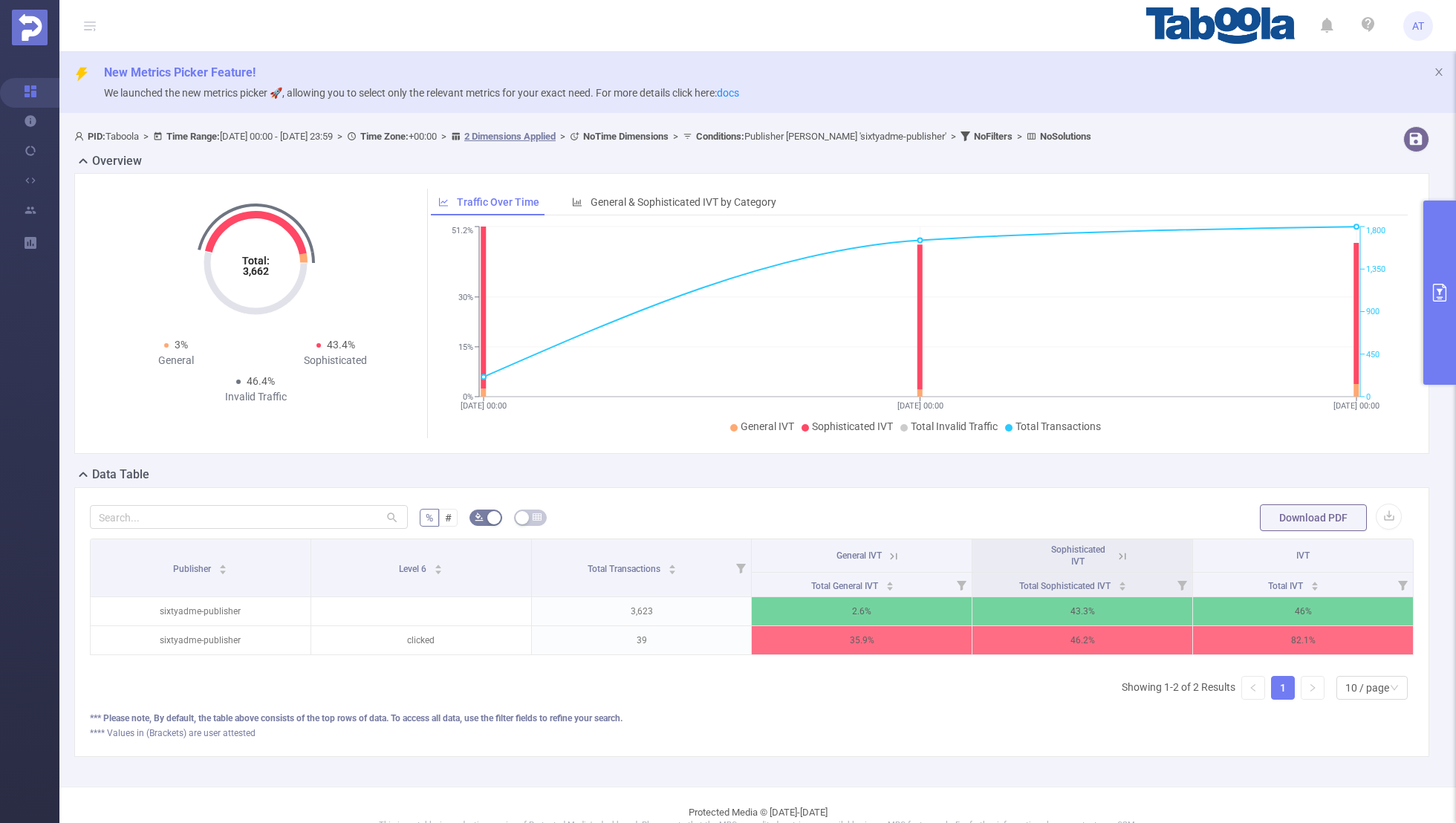
click at [1116, 556] on icon at bounding box center [1123, 556] width 13 height 13
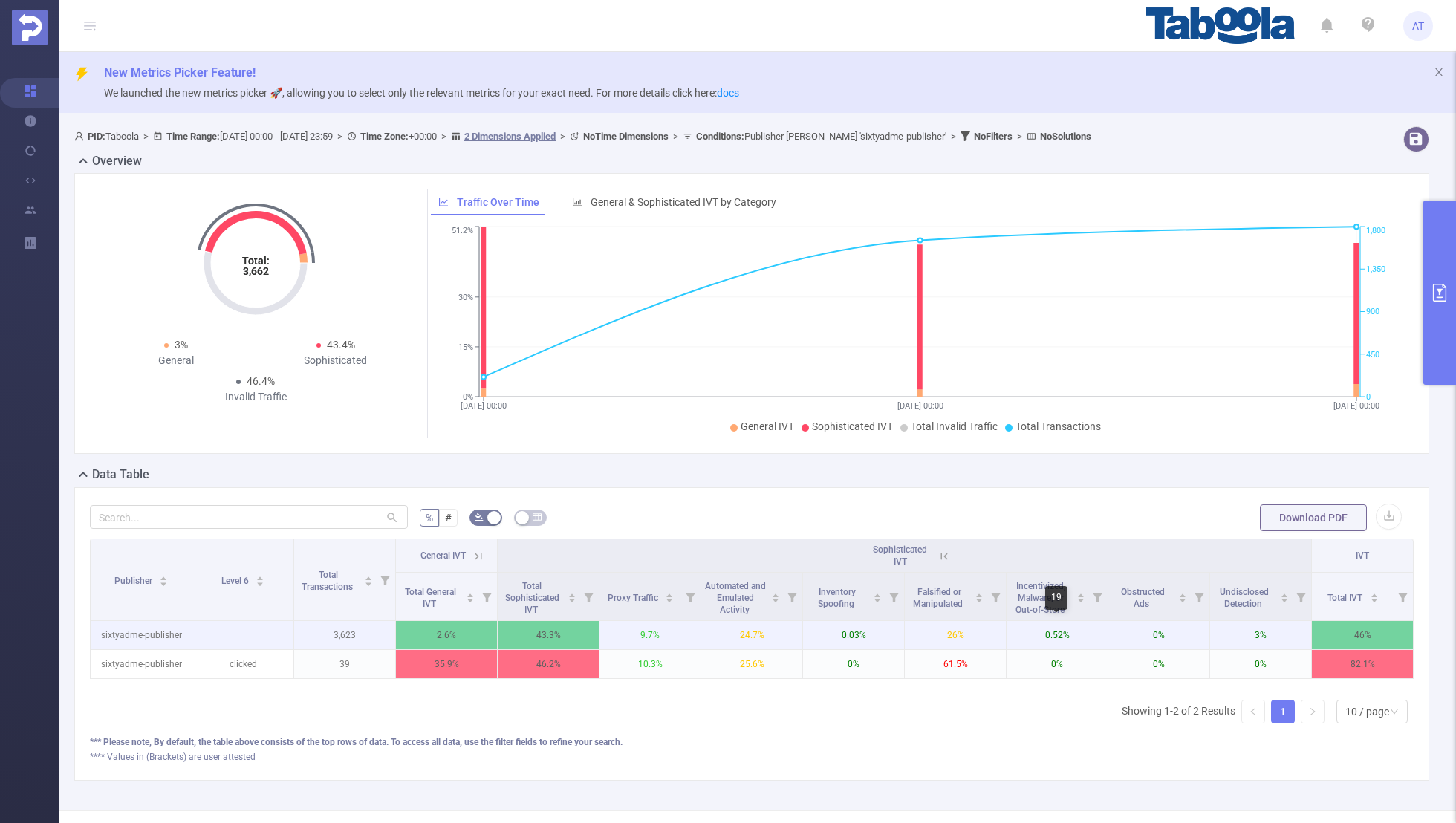
scroll to position [0, 3]
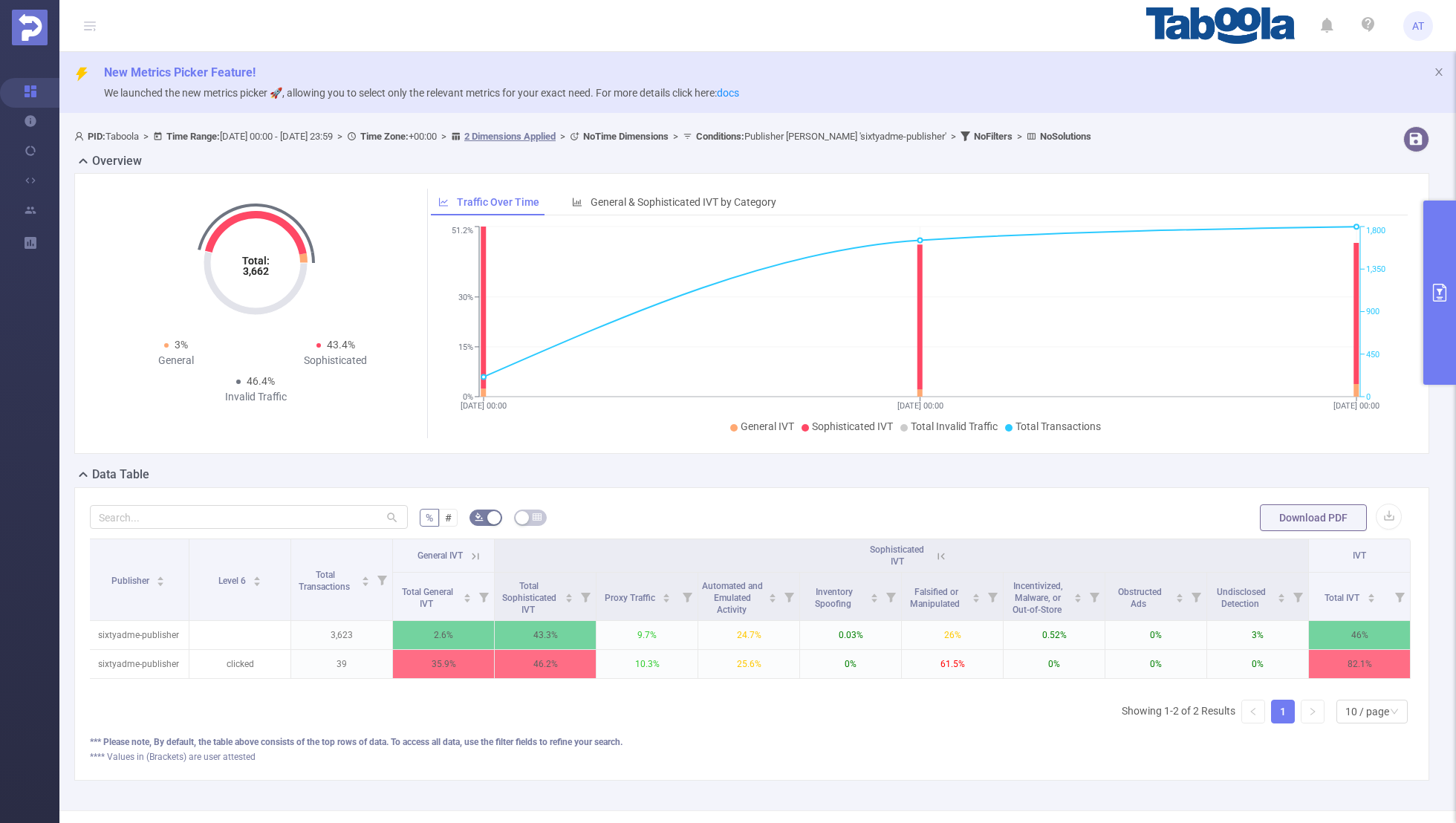
click at [472, 562] on th "General IVT" at bounding box center [444, 556] width 102 height 33
click at [473, 557] on icon at bounding box center [475, 556] width 7 height 7
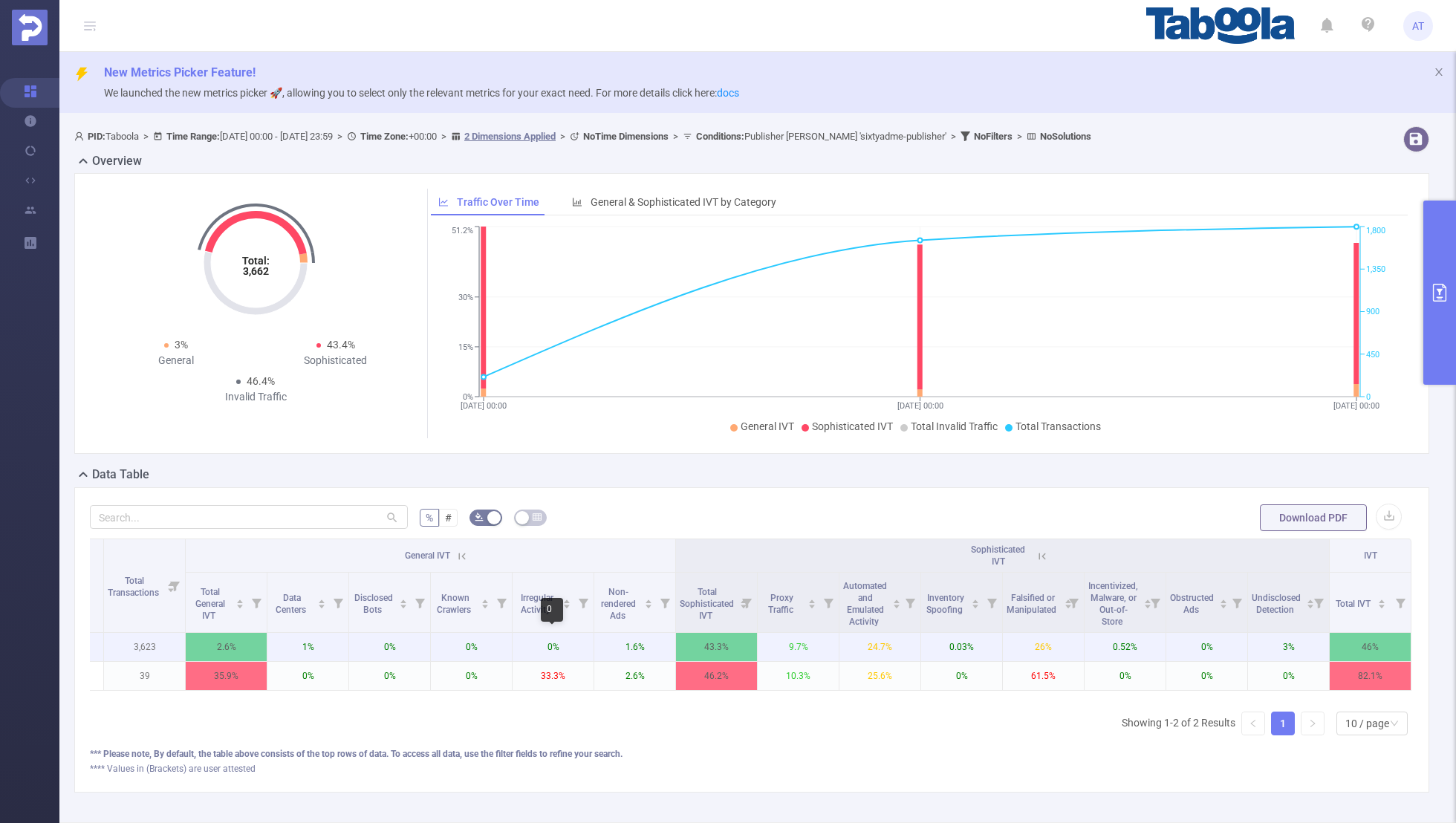
scroll to position [0, 0]
